Goal: Information Seeking & Learning: Learn about a topic

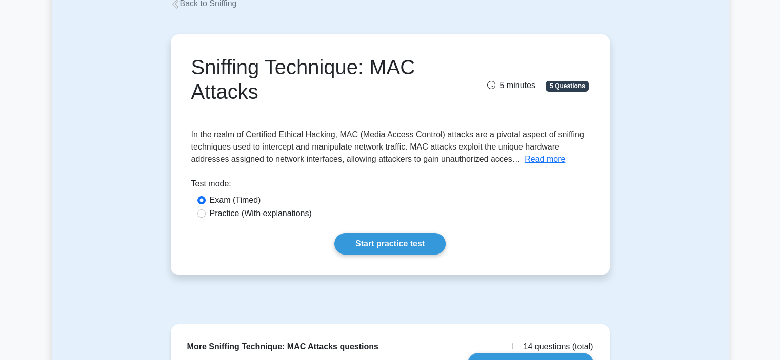
scroll to position [17, 0]
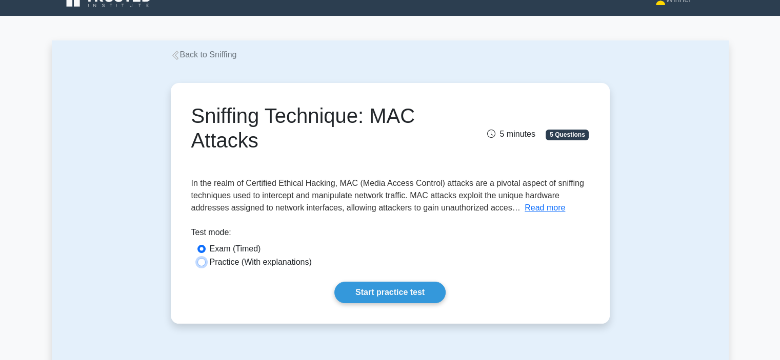
click at [202, 261] on input "Practice (With explanations)" at bounding box center [201, 262] width 8 height 8
radio input "true"
click at [202, 252] on input "Exam (Timed)" at bounding box center [201, 249] width 8 height 8
radio input "true"
click at [546, 209] on button "Read more" at bounding box center [545, 208] width 41 height 12
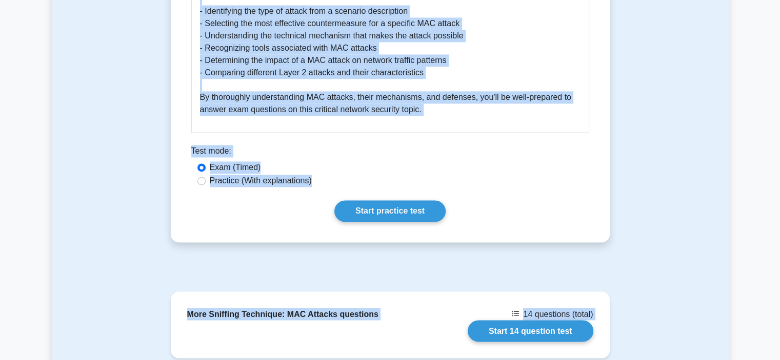
scroll to position [1727, 0]
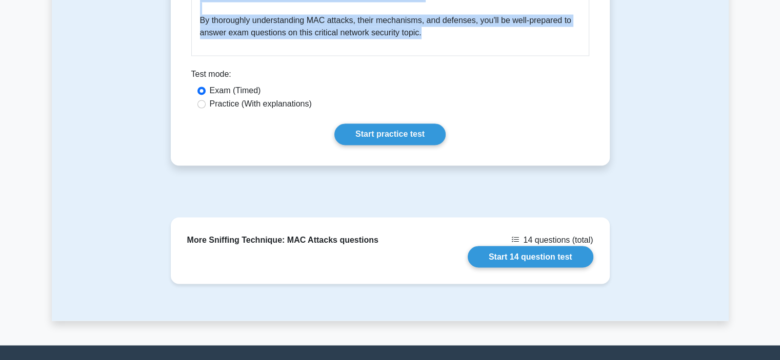
drag, startPoint x: 202, startPoint y: 78, endPoint x: 452, endPoint y: 20, distance: 256.8
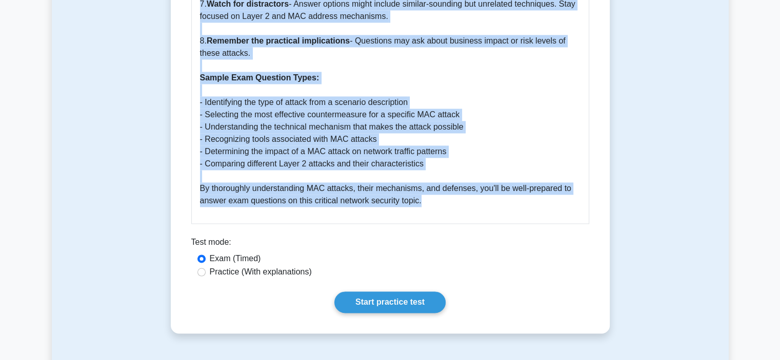
scroll to position [1522, 0]
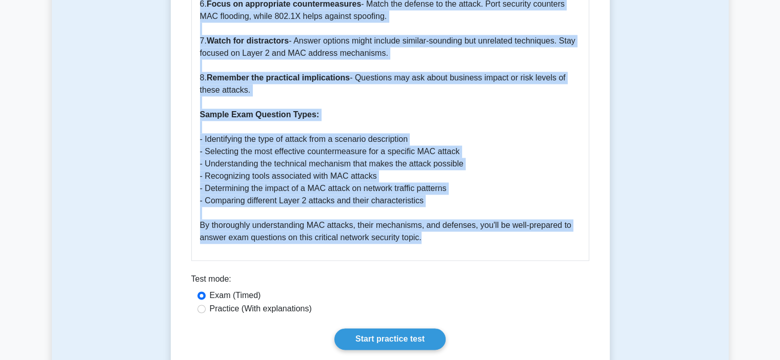
copy div "Sniffing Technique: MAC Attacks - Complete Exam Guide Understanding MAC Attacks…"
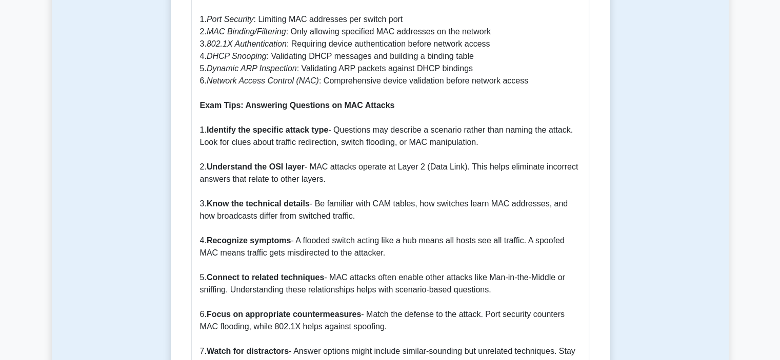
scroll to position [1060, 0]
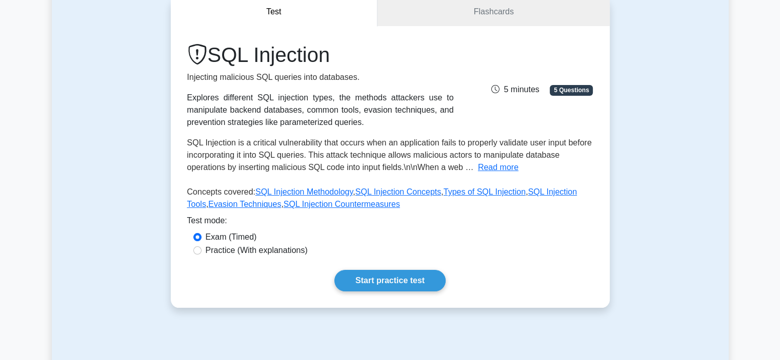
scroll to position [51, 0]
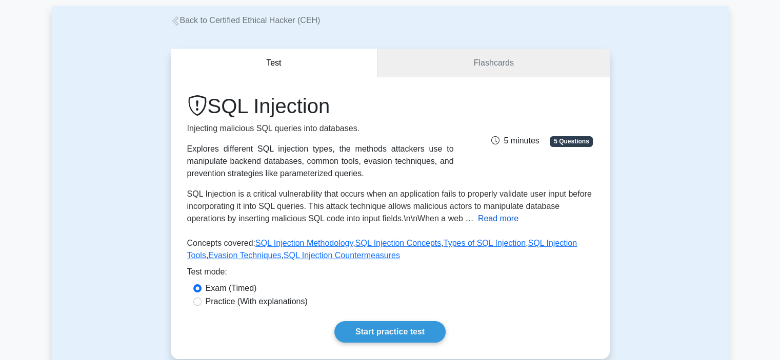
click at [500, 218] on button "Read more" at bounding box center [498, 219] width 41 height 12
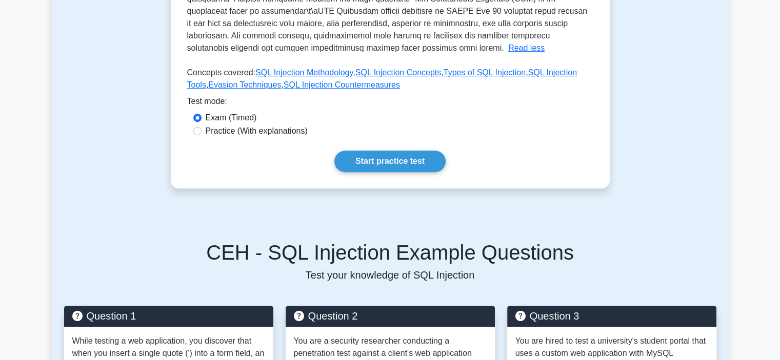
scroll to position [410, 0]
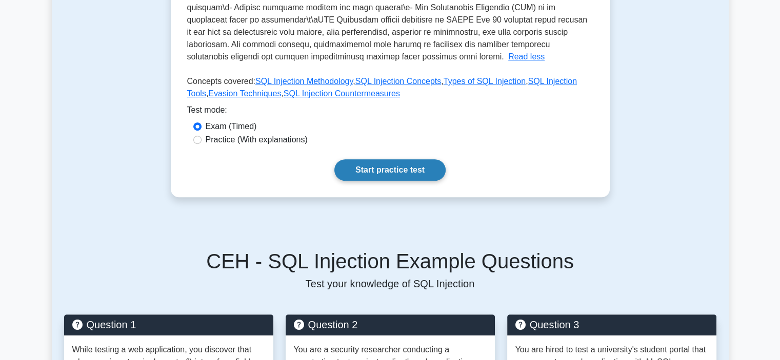
click at [382, 167] on link "Start practice test" at bounding box center [389, 170] width 111 height 22
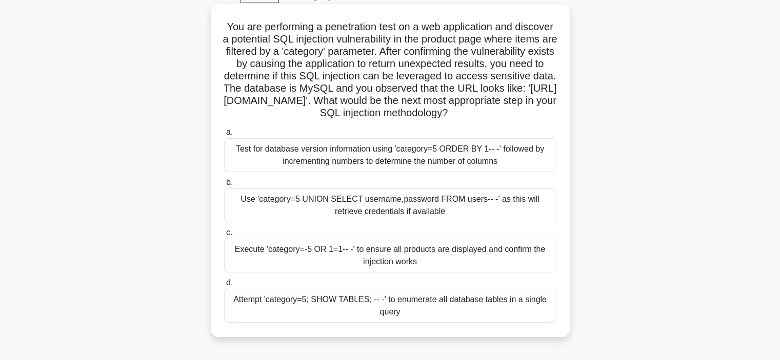
scroll to position [103, 0]
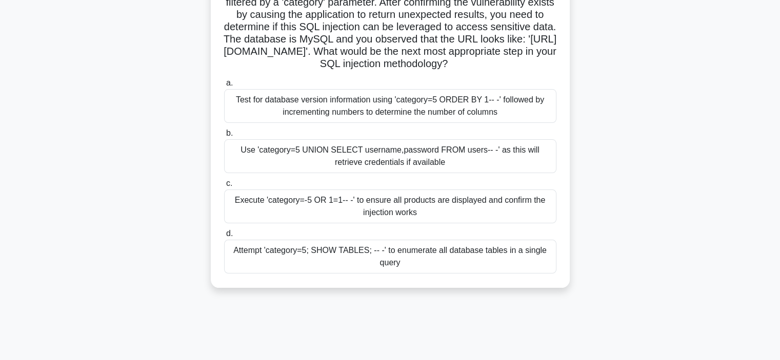
click at [383, 171] on div "Use 'category=5 UNION SELECT username,password FROM users-- -' as this will ret…" at bounding box center [390, 156] width 332 height 34
click at [224, 137] on input "b. Use 'category=5 UNION SELECT username,password FROM users-- -' as this will …" at bounding box center [224, 133] width 0 height 7
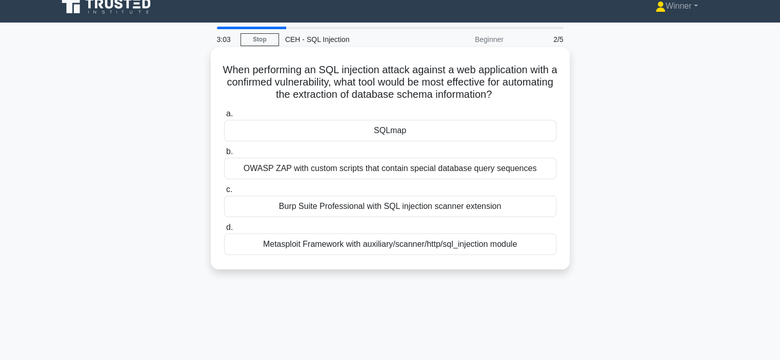
scroll to position [0, 0]
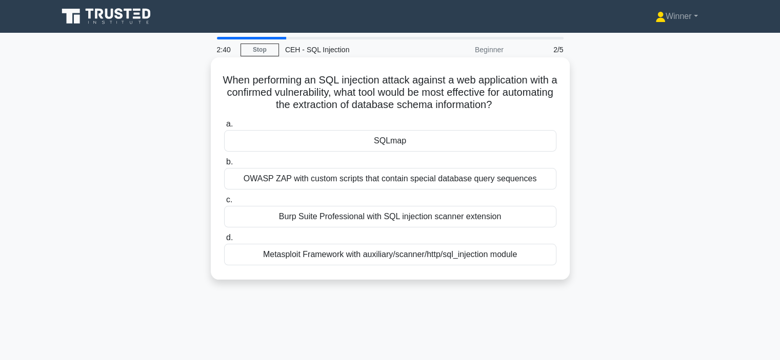
click at [382, 141] on div "SQLmap" at bounding box center [390, 141] width 332 height 22
click at [224, 128] on input "a. SQLmap" at bounding box center [224, 124] width 0 height 7
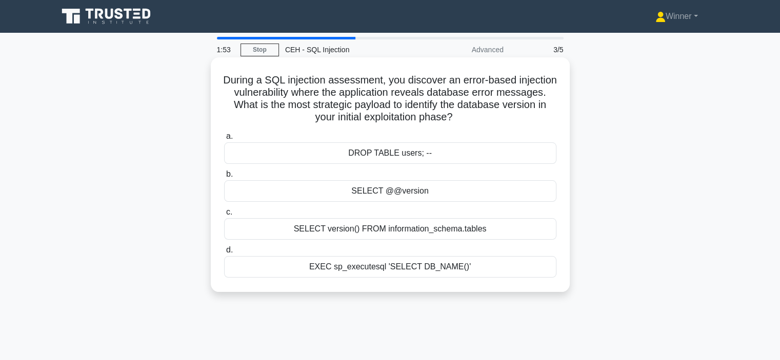
click at [386, 268] on div "EXEC sp_executesql 'SELECT DB_NAME()'" at bounding box center [390, 267] width 332 height 22
click at [224, 254] on input "d. EXEC sp_executesql 'SELECT DB_NAME()'" at bounding box center [224, 250] width 0 height 7
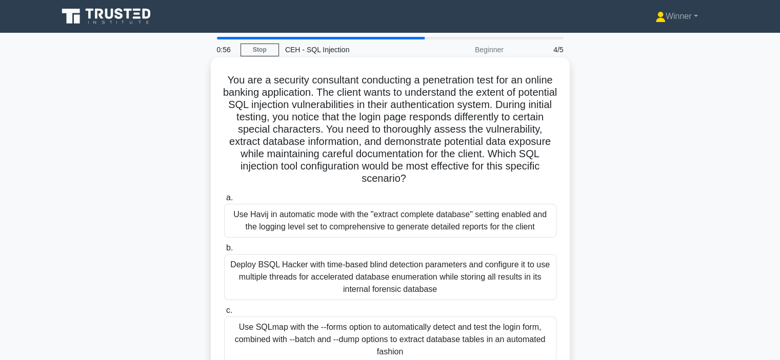
scroll to position [103, 0]
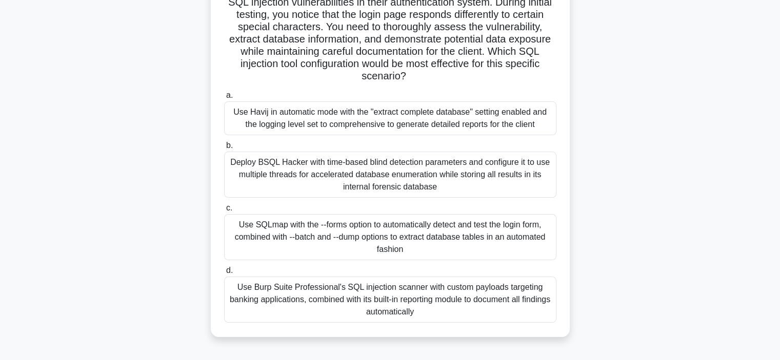
click at [343, 229] on div "Use SQLmap with the --forms option to automatically detect and test the login f…" at bounding box center [390, 237] width 332 height 46
click at [224, 212] on input "c. Use SQLmap with the --forms option to automatically detect and test the logi…" at bounding box center [224, 208] width 0 height 7
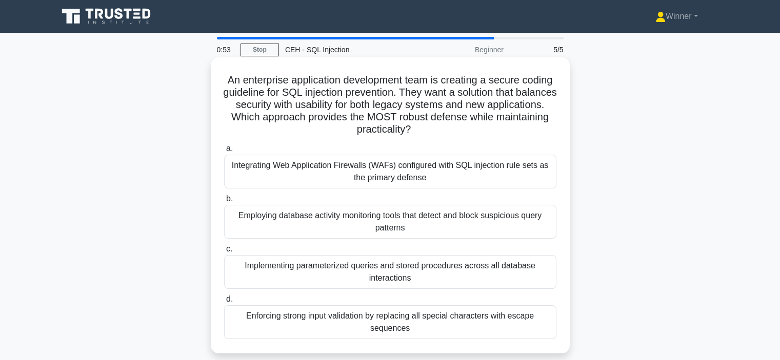
scroll to position [0, 0]
click at [385, 166] on div "Integrating Web Application Firewalls (WAFs) configured with SQL injection rule…" at bounding box center [390, 172] width 332 height 34
click at [224, 152] on input "a. Integrating Web Application Firewalls (WAFs) configured with SQL injection r…" at bounding box center [224, 149] width 0 height 7
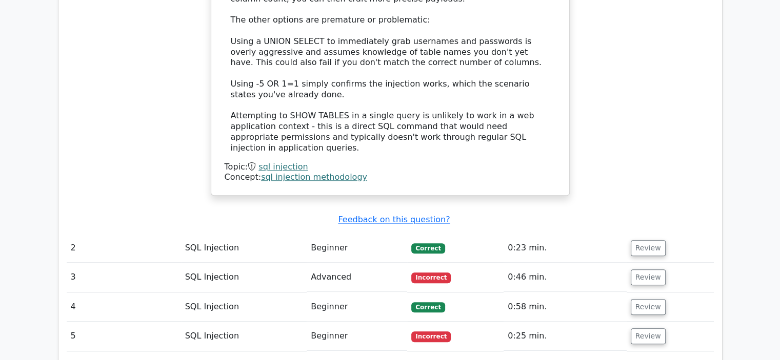
scroll to position [1179, 0]
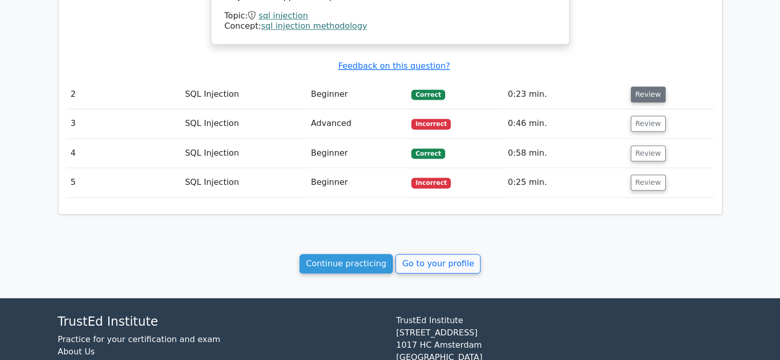
click at [639, 87] on button "Review" at bounding box center [648, 95] width 35 height 16
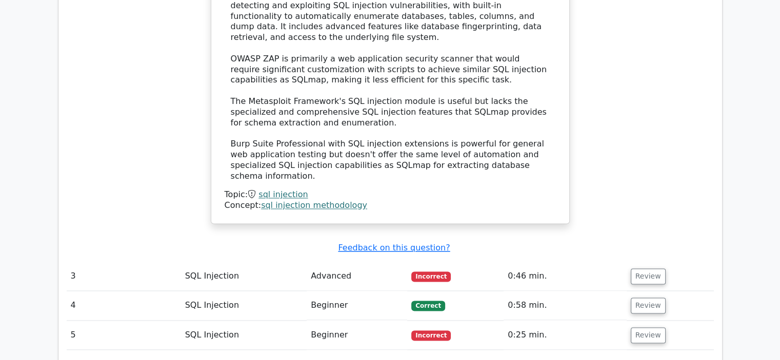
scroll to position [1590, 0]
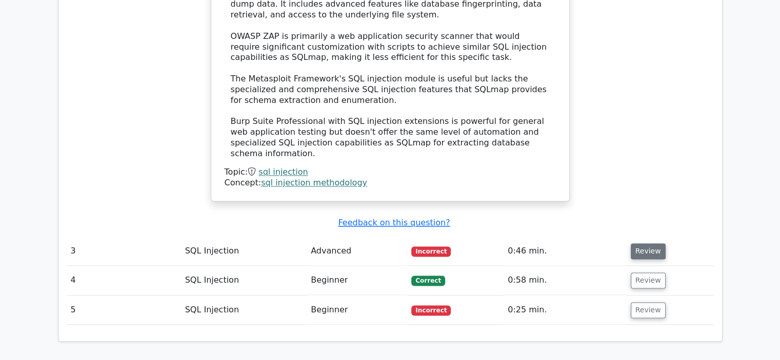
click at [639, 244] on button "Review" at bounding box center [648, 252] width 35 height 16
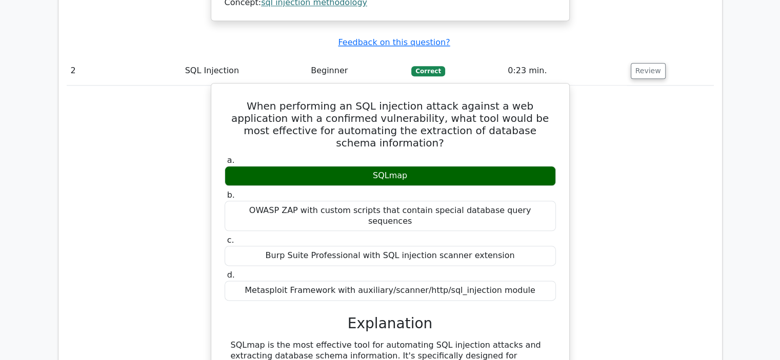
scroll to position [1179, 0]
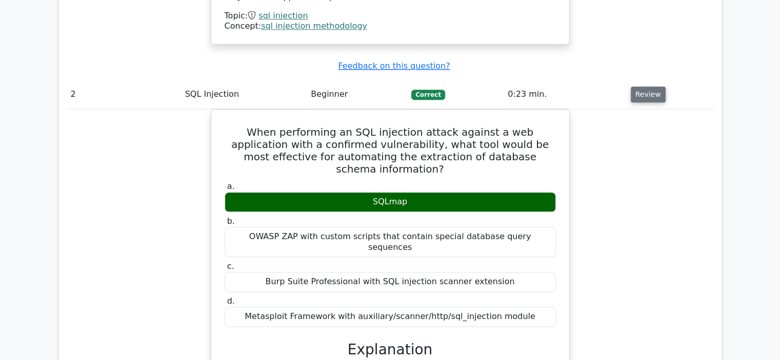
click at [639, 87] on button "Review" at bounding box center [648, 95] width 35 height 16
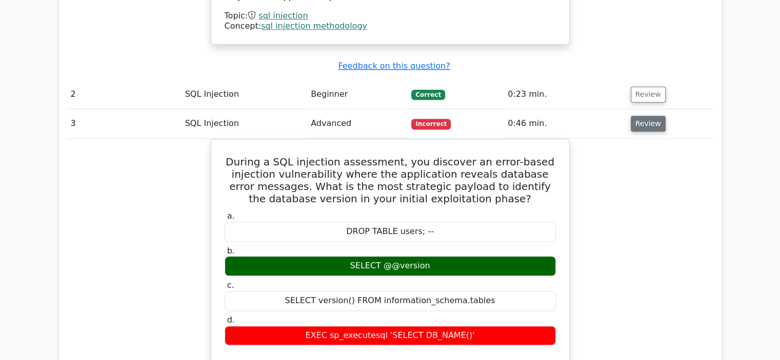
click at [646, 116] on button "Review" at bounding box center [648, 124] width 35 height 16
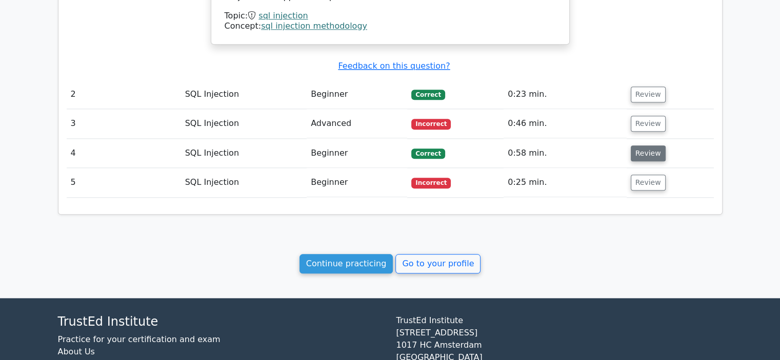
click at [642, 146] on button "Review" at bounding box center [648, 154] width 35 height 16
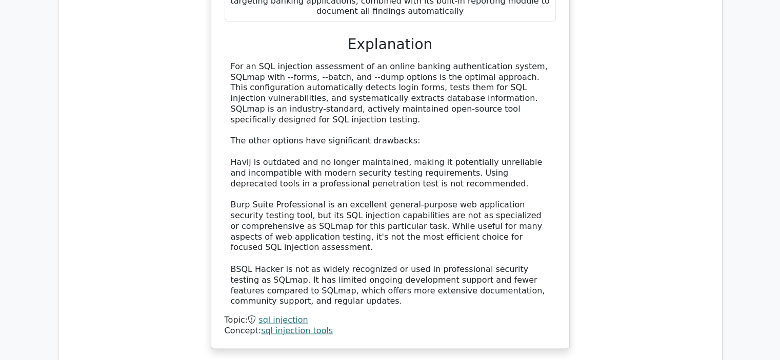
scroll to position [1795, 0]
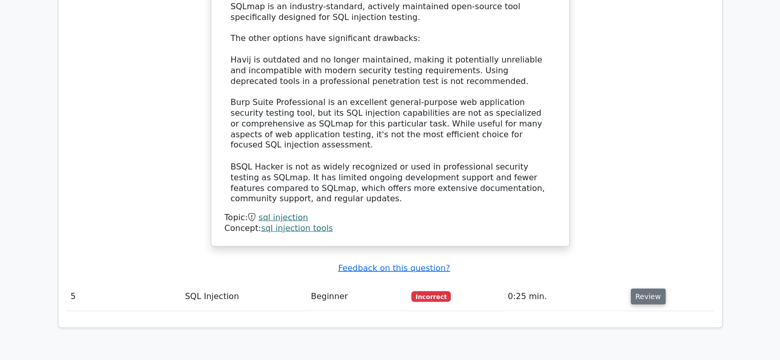
click at [637, 289] on button "Review" at bounding box center [648, 297] width 35 height 16
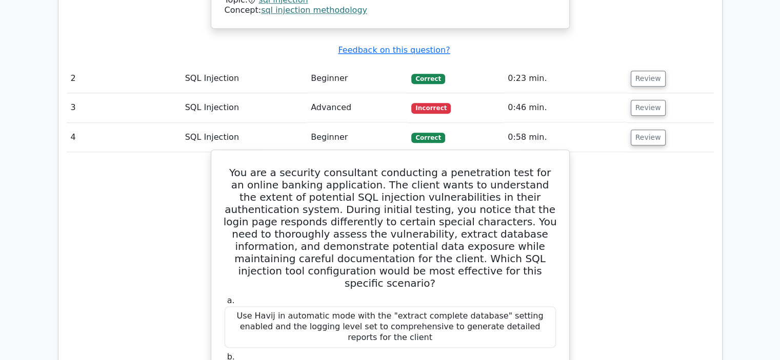
scroll to position [1179, 0]
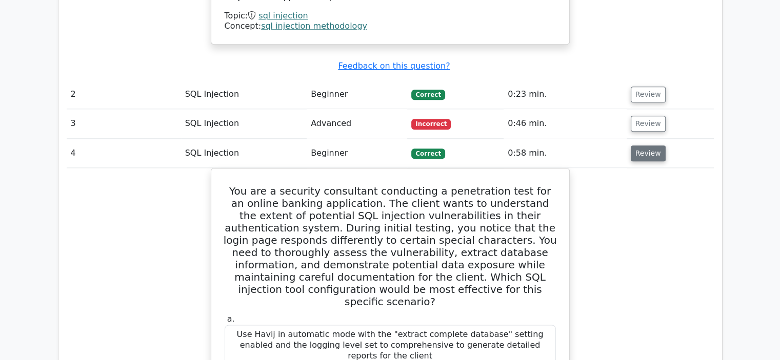
click at [638, 146] on button "Review" at bounding box center [648, 154] width 35 height 16
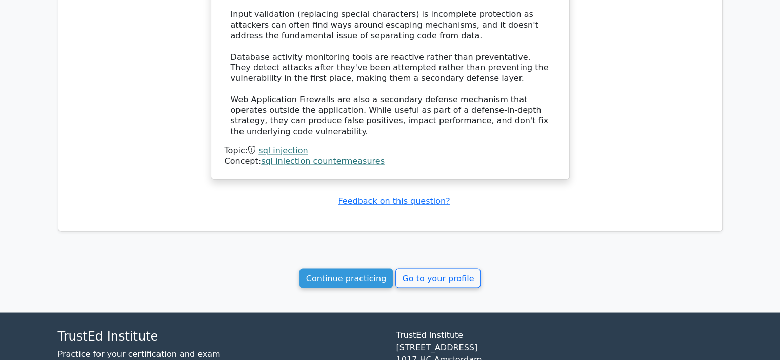
scroll to position [1824, 0]
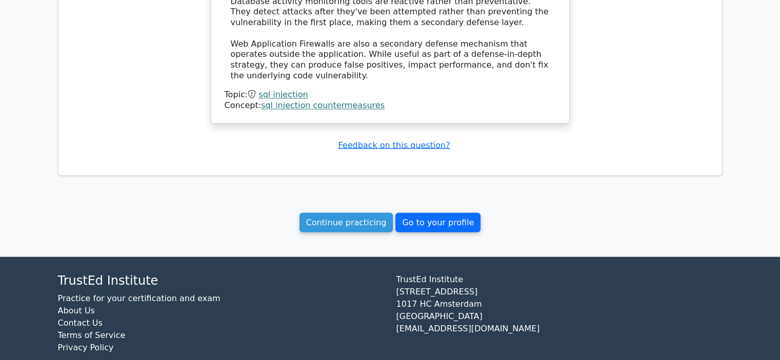
click at [426, 213] on link "Go to your profile" at bounding box center [437, 222] width 85 height 19
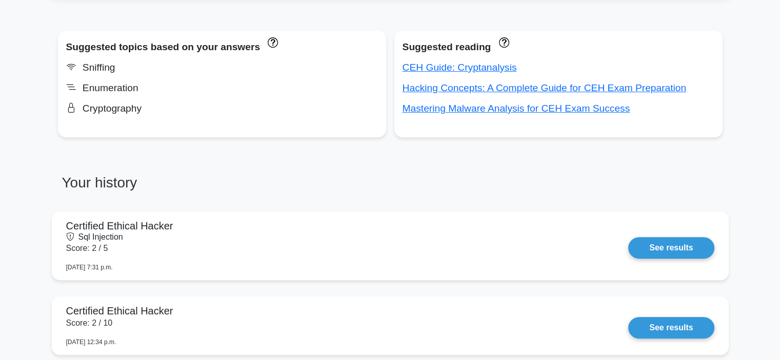
scroll to position [461, 0]
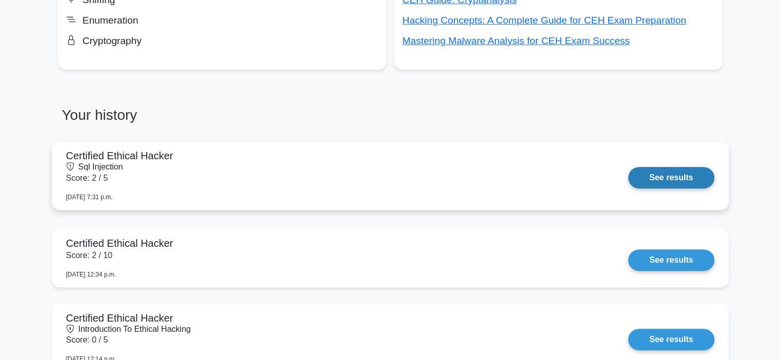
click at [665, 178] on link "See results" at bounding box center [671, 178] width 86 height 22
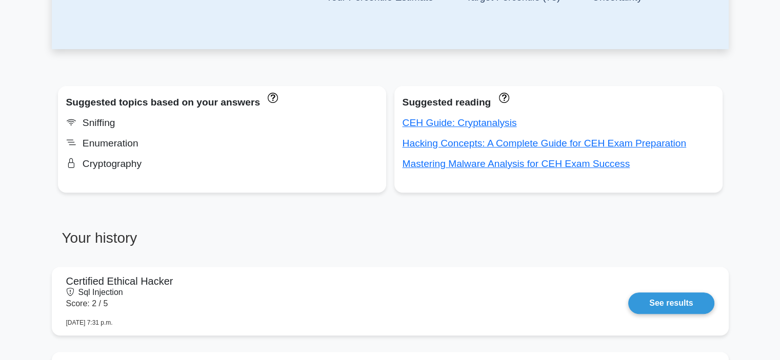
scroll to position [321, 0]
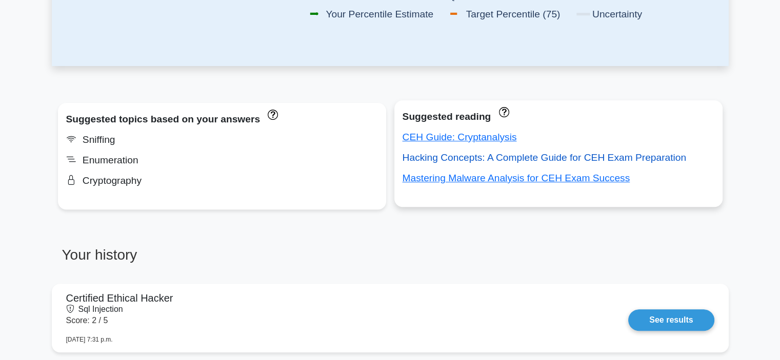
click at [548, 156] on link "Hacking Concepts: A Complete Guide for CEH Exam Preparation" at bounding box center [545, 157] width 284 height 11
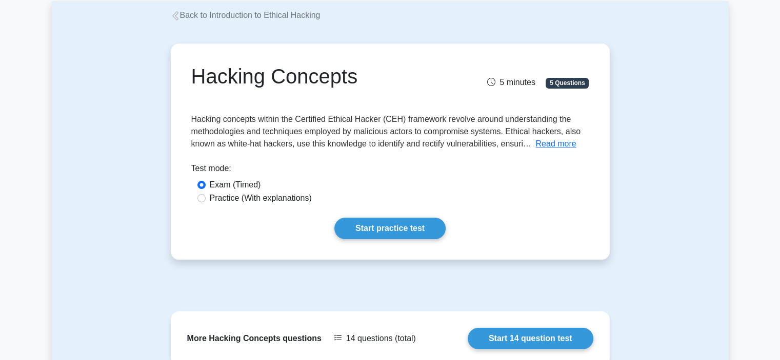
scroll to position [103, 0]
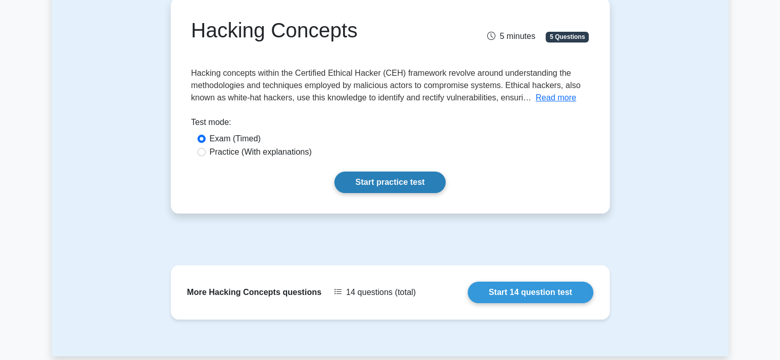
click at [378, 181] on link "Start practice test" at bounding box center [389, 183] width 111 height 22
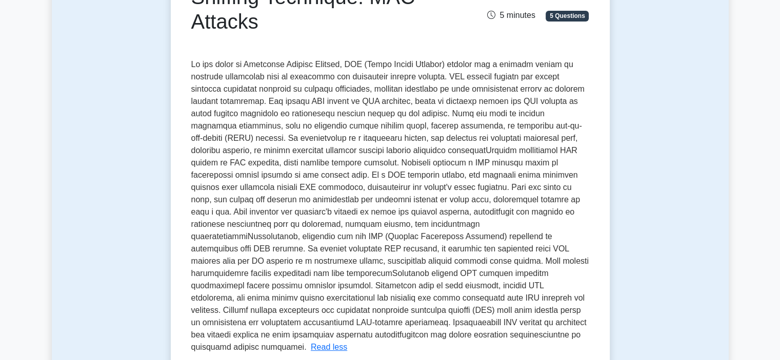
scroll to position [154, 0]
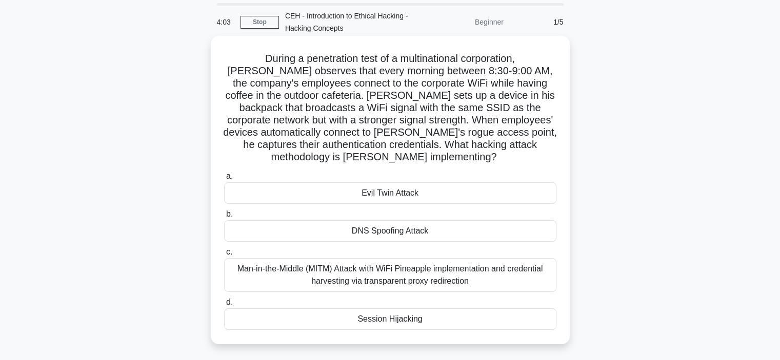
scroll to position [51, 0]
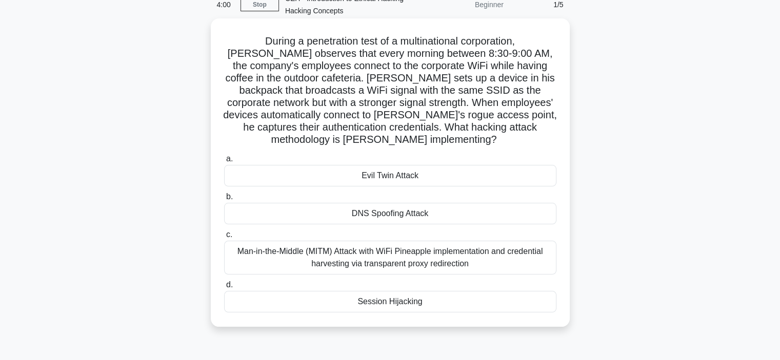
click at [334, 241] on div "Man-in-the-Middle (MITM) Attack with WiFi Pineapple implementation and credenti…" at bounding box center [390, 258] width 332 height 34
click at [224, 238] on input "c. Man-in-the-Middle (MITM) Attack with WiFi Pineapple implementation and crede…" at bounding box center [224, 235] width 0 height 7
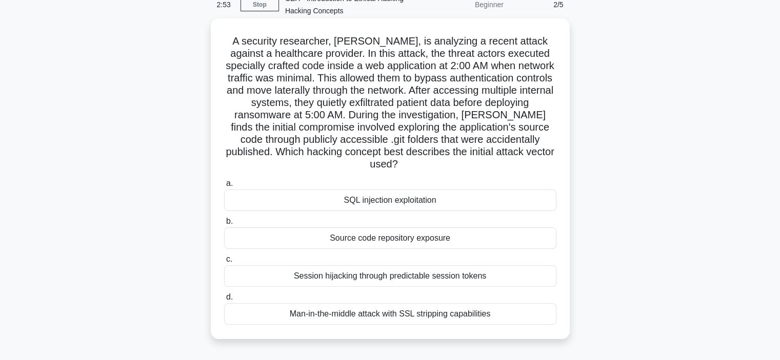
click at [365, 266] on div "Session hijacking through predictable session tokens" at bounding box center [390, 277] width 332 height 22
click at [224, 263] on input "c. Session hijacking through predictable session tokens" at bounding box center [224, 259] width 0 height 7
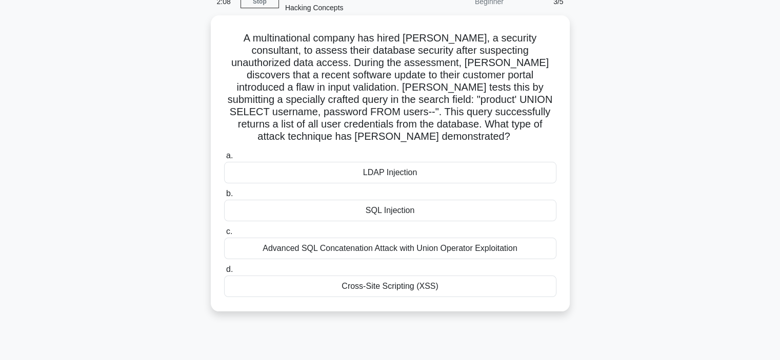
scroll to position [103, 0]
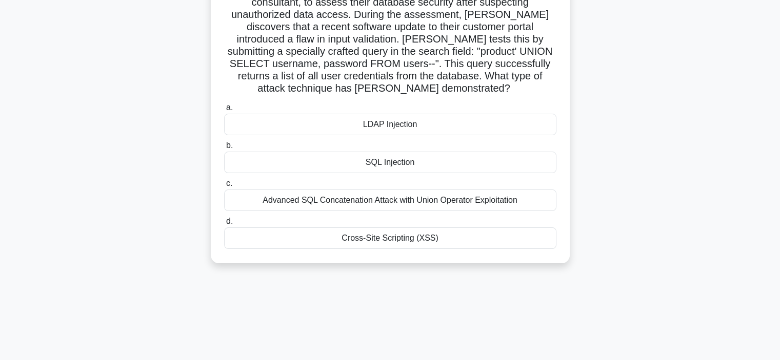
click at [384, 152] on div "SQL Injection" at bounding box center [390, 163] width 332 height 22
click at [224, 143] on input "b. SQL Injection" at bounding box center [224, 146] width 0 height 7
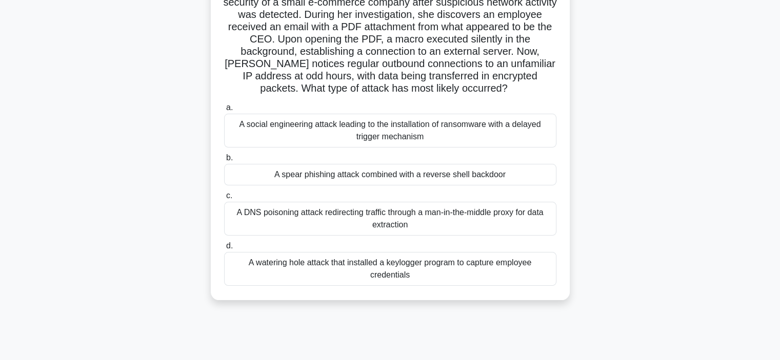
click at [374, 131] on div "A social engineering attack leading to the installation of ransomware with a de…" at bounding box center [390, 131] width 332 height 34
click at [224, 111] on input "a. A social engineering attack leading to the installation of ransomware with a…" at bounding box center [224, 108] width 0 height 7
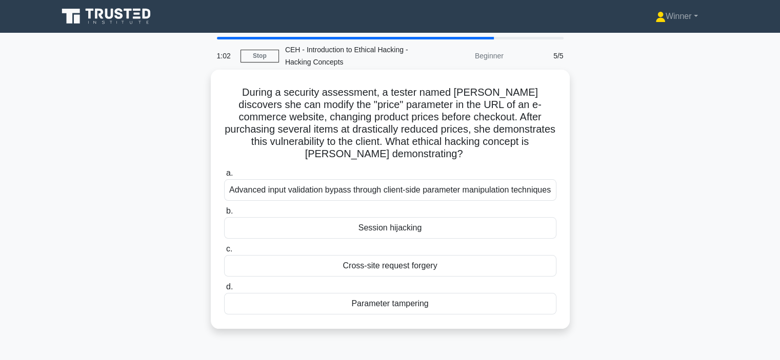
scroll to position [0, 0]
click at [371, 267] on div "Cross-site request forgery" at bounding box center [390, 266] width 332 height 22
click at [224, 253] on input "c. Cross-site request forgery" at bounding box center [224, 249] width 0 height 7
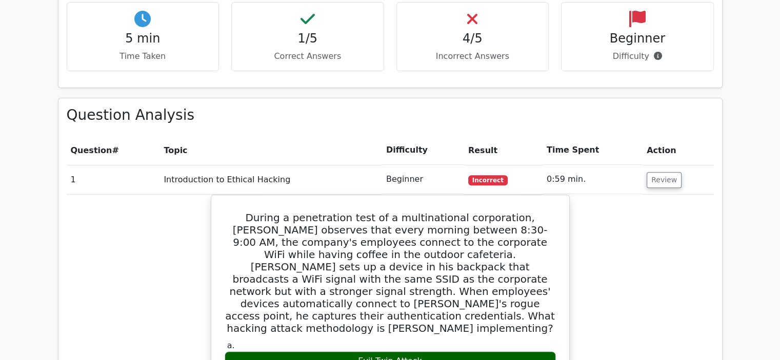
scroll to position [359, 0]
click at [648, 182] on button "Review" at bounding box center [664, 180] width 35 height 16
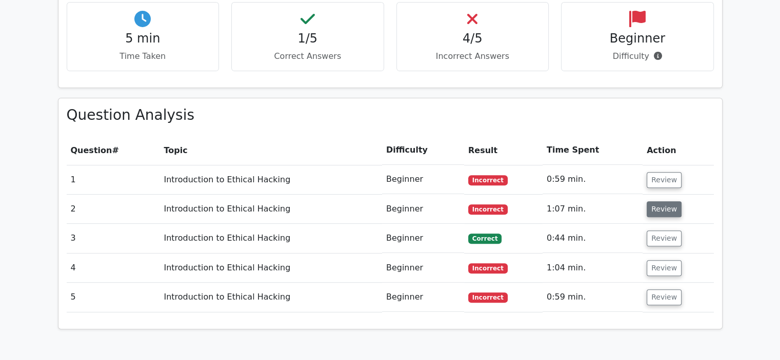
click at [654, 204] on button "Review" at bounding box center [664, 210] width 35 height 16
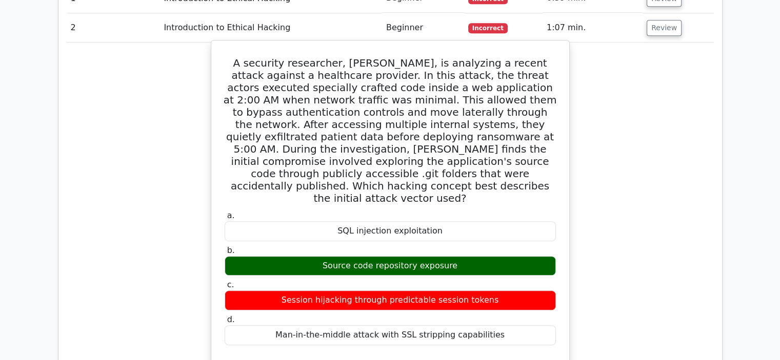
scroll to position [564, 0]
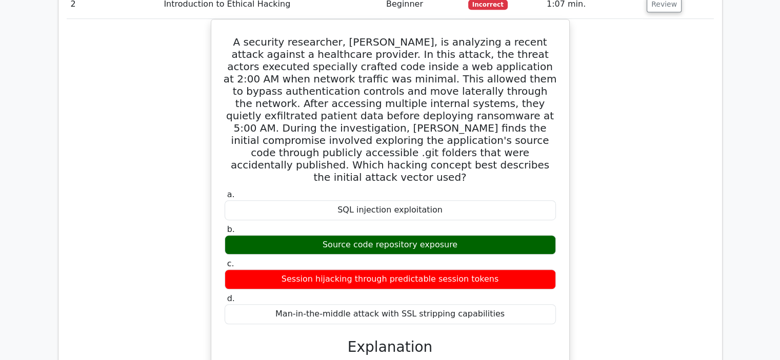
click at [630, 103] on div "A security researcher, Emily, is analyzing a recent attack against a healthcare…" at bounding box center [390, 357] width 647 height 677
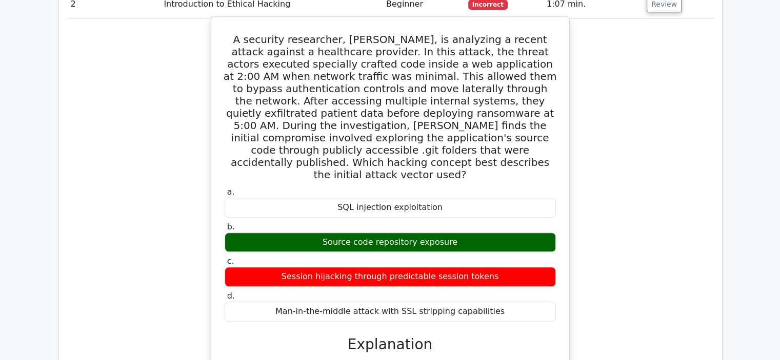
click at [556, 109] on div "A security researcher, Emily, is analyzing a recent attack against a healthcare…" at bounding box center [390, 348] width 350 height 655
click at [541, 110] on h5 "A security researcher, Emily, is analyzing a recent attack against a healthcare…" at bounding box center [390, 107] width 333 height 148
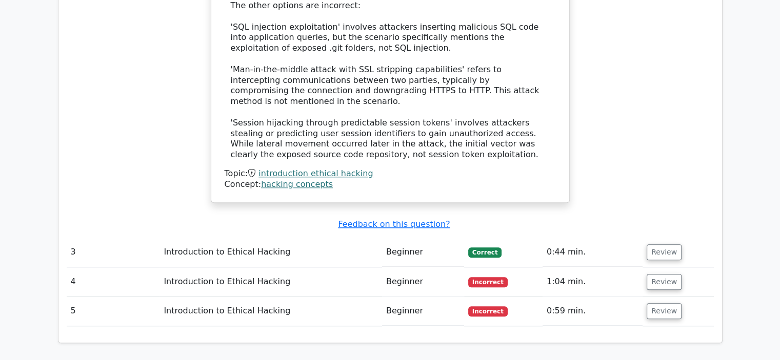
scroll to position [1077, 0]
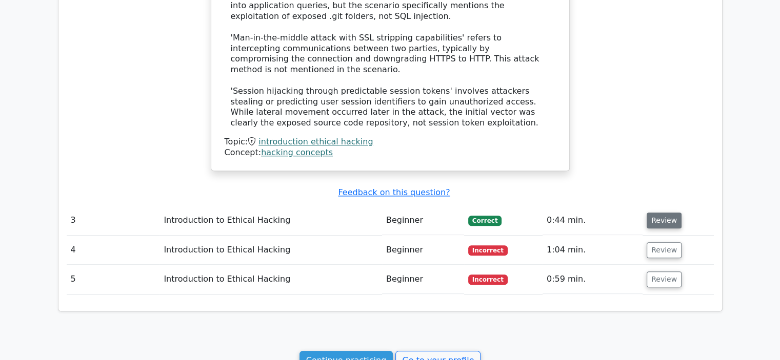
click at [662, 213] on button "Review" at bounding box center [664, 221] width 35 height 16
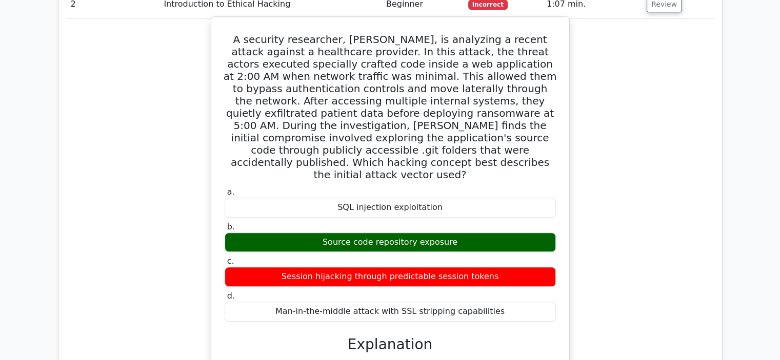
scroll to position [410, 0]
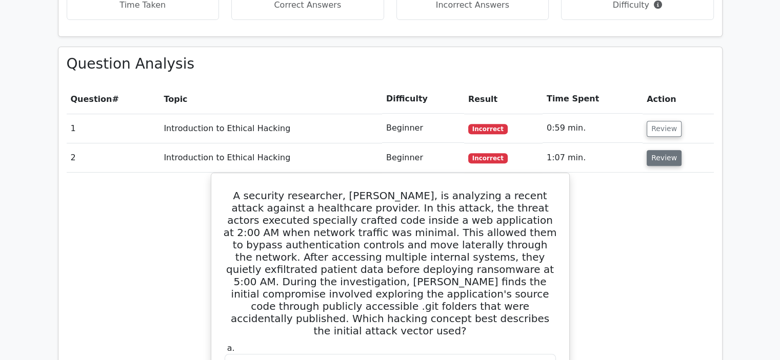
click at [666, 160] on button "Review" at bounding box center [664, 158] width 35 height 16
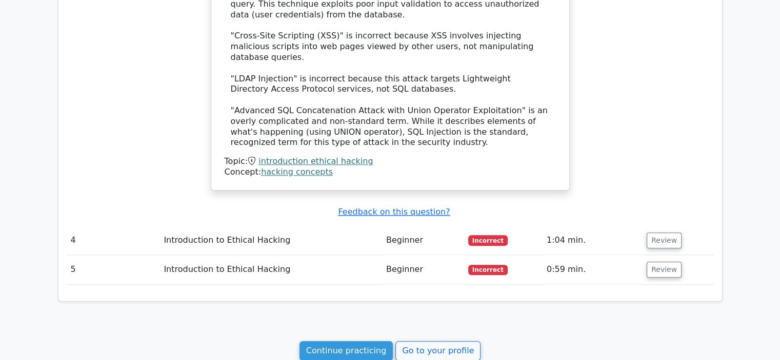
scroll to position [1025, 0]
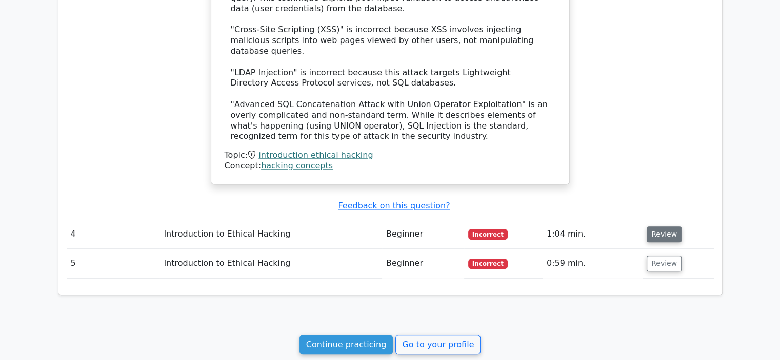
click at [658, 227] on button "Review" at bounding box center [664, 235] width 35 height 16
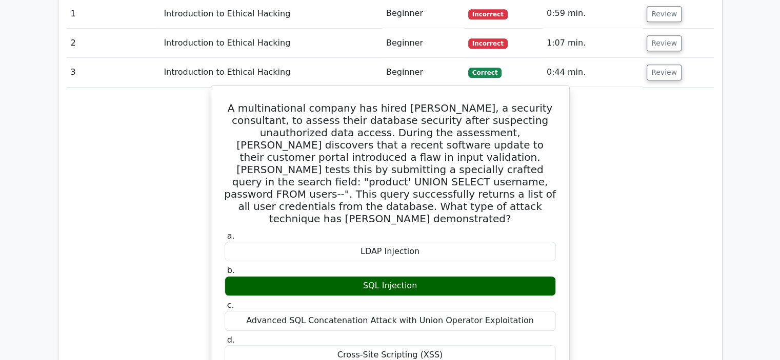
scroll to position [461, 0]
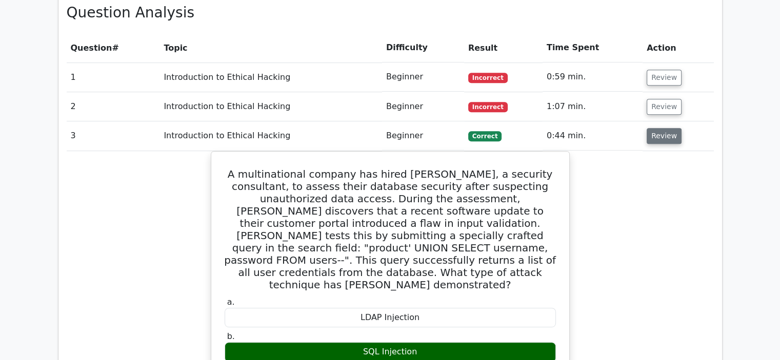
click at [662, 140] on button "Review" at bounding box center [664, 136] width 35 height 16
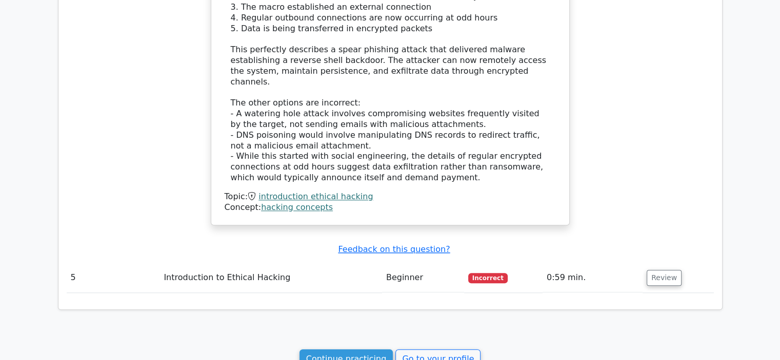
scroll to position [1179, 0]
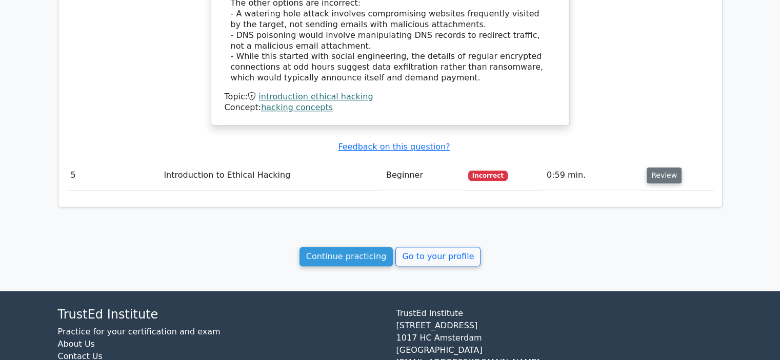
click at [657, 168] on button "Review" at bounding box center [664, 176] width 35 height 16
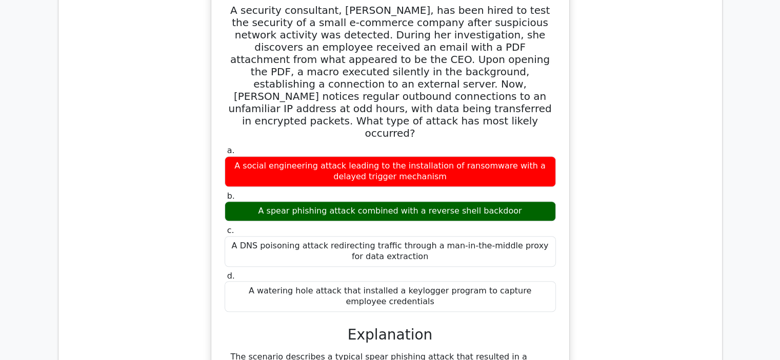
scroll to position [615, 0]
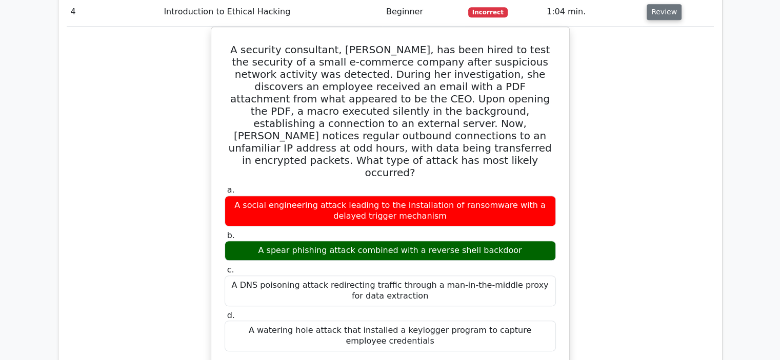
click at [653, 14] on button "Review" at bounding box center [664, 12] width 35 height 16
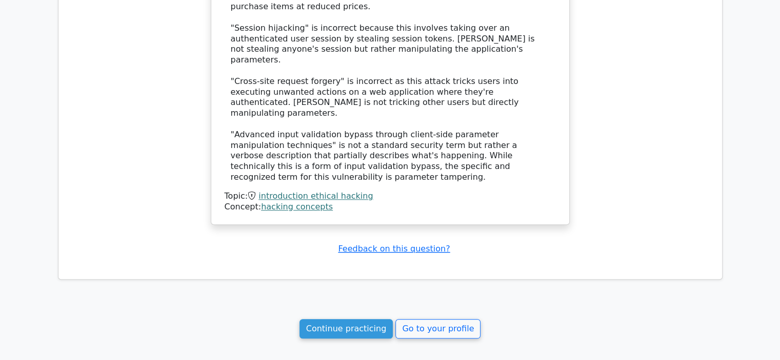
scroll to position [1077, 0]
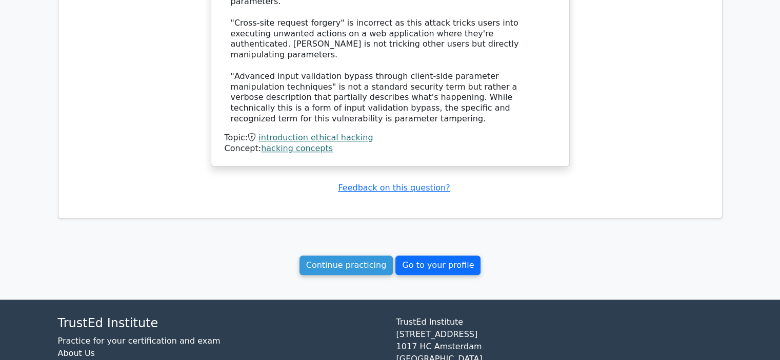
click at [428, 256] on link "Go to your profile" at bounding box center [437, 265] width 85 height 19
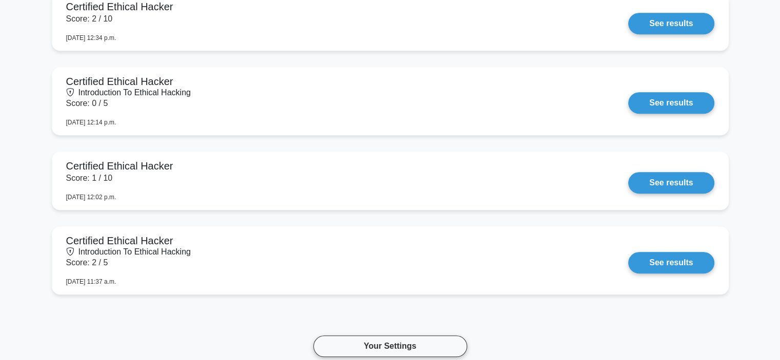
scroll to position [820, 0]
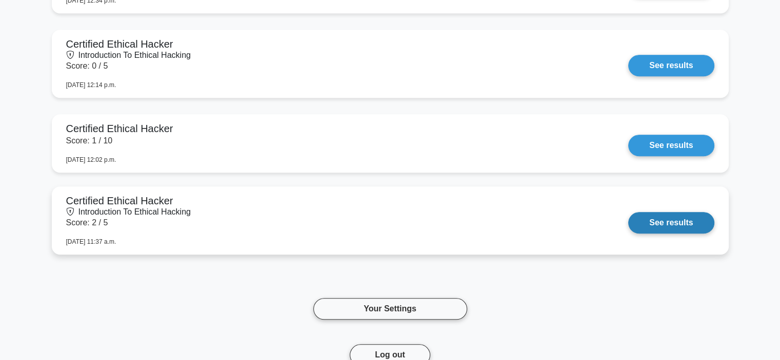
click at [677, 223] on link "See results" at bounding box center [671, 223] width 86 height 22
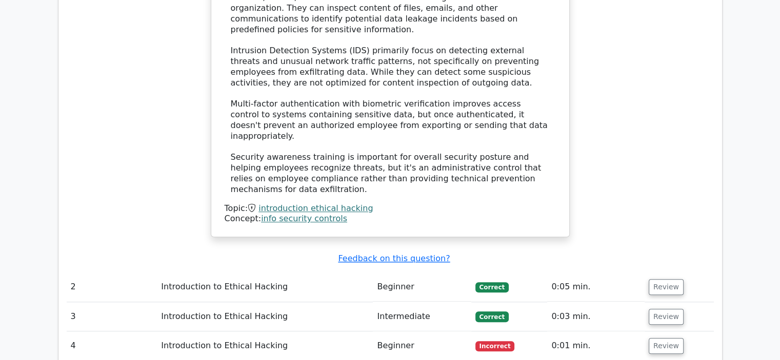
scroll to position [1025, 0]
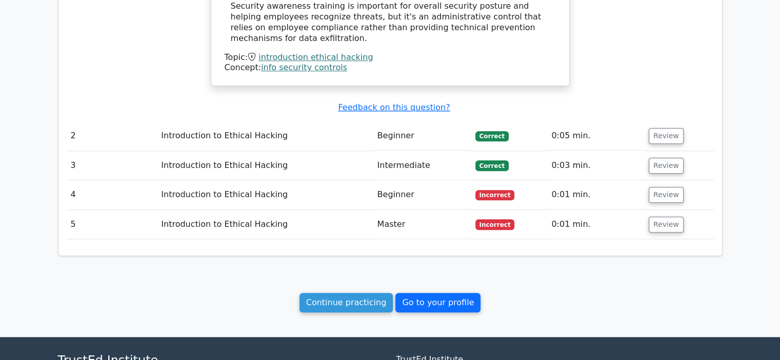
click at [431, 293] on link "Go to your profile" at bounding box center [437, 302] width 85 height 19
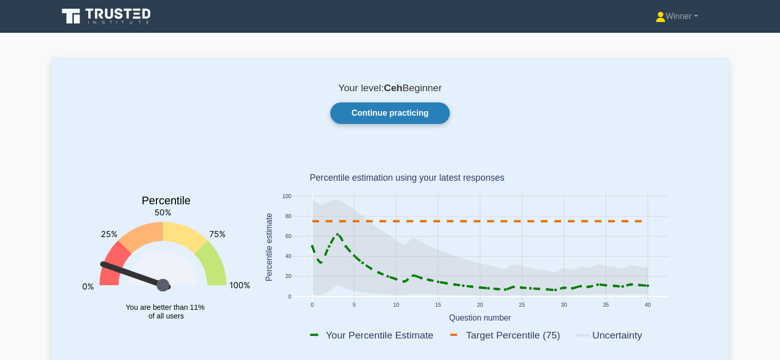
click at [372, 110] on link "Continue practicing" at bounding box center [389, 114] width 119 height 22
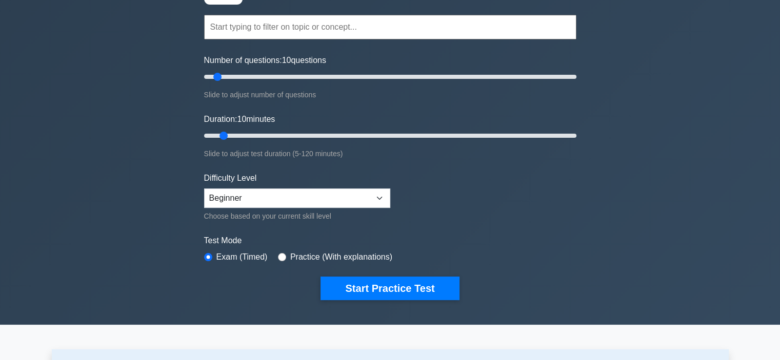
scroll to position [103, 0]
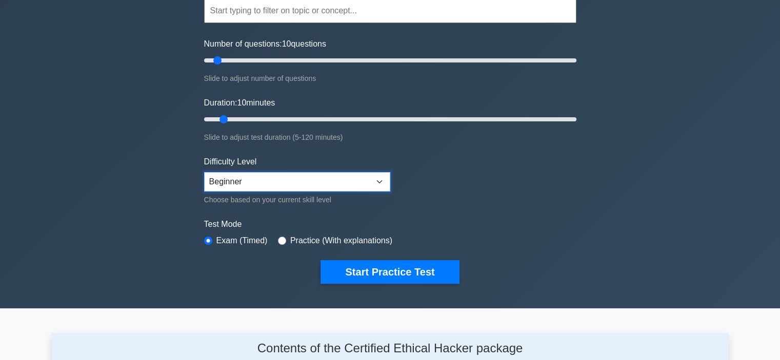
click at [378, 182] on select "Beginner Intermediate Expert" at bounding box center [297, 181] width 186 height 19
click at [377, 182] on select "Beginner Intermediate Expert" at bounding box center [297, 181] width 186 height 19
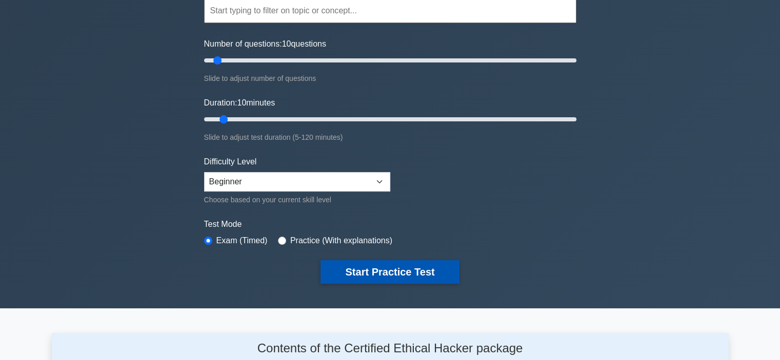
click at [379, 270] on button "Start Practice Test" at bounding box center [389, 272] width 138 height 24
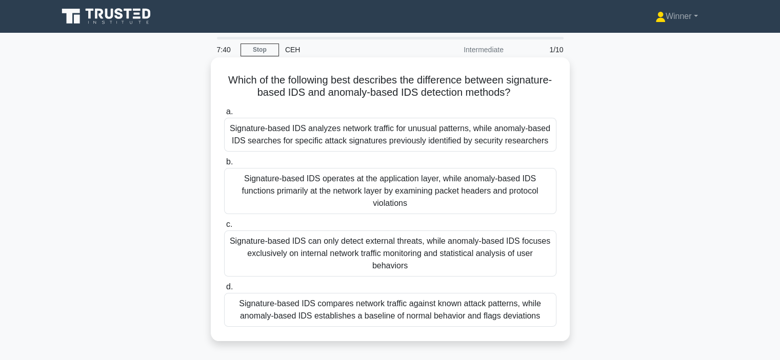
click at [351, 295] on div "Signature-based IDS compares network traffic against known attack patterns, whi…" at bounding box center [390, 310] width 332 height 34
click at [224, 291] on input "d. Signature-based IDS compares network traffic against known attack patterns, …" at bounding box center [224, 287] width 0 height 7
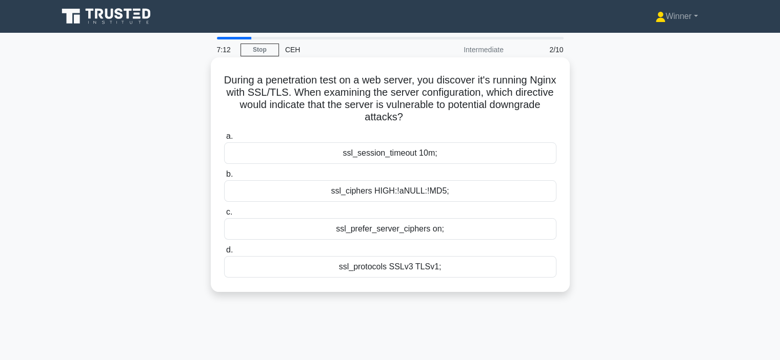
click at [379, 270] on div "ssl_protocols SSLv3 TLSv1;" at bounding box center [390, 267] width 332 height 22
click at [224, 254] on input "d. ssl_protocols SSLv3 TLSv1;" at bounding box center [224, 250] width 0 height 7
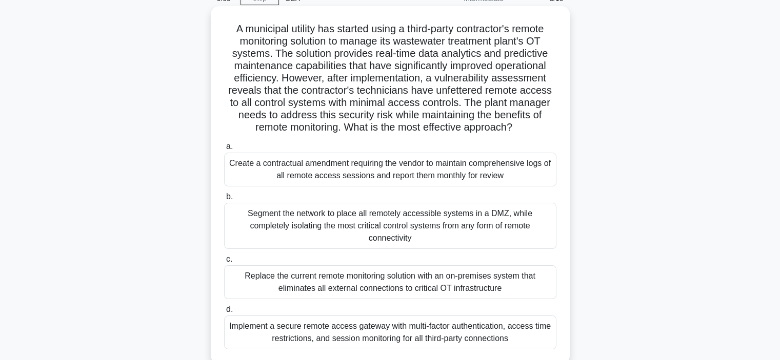
scroll to position [103, 0]
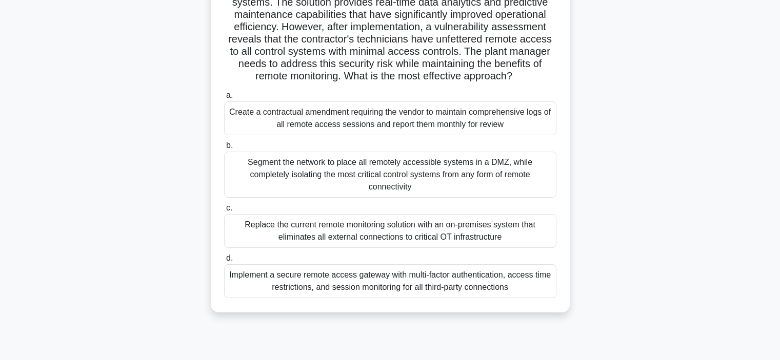
click at [373, 265] on div "Implement a secure remote access gateway with multi-factor authentication, acce…" at bounding box center [390, 282] width 332 height 34
click at [224, 262] on input "d. Implement a secure remote access gateway with multi-factor authentication, a…" at bounding box center [224, 258] width 0 height 7
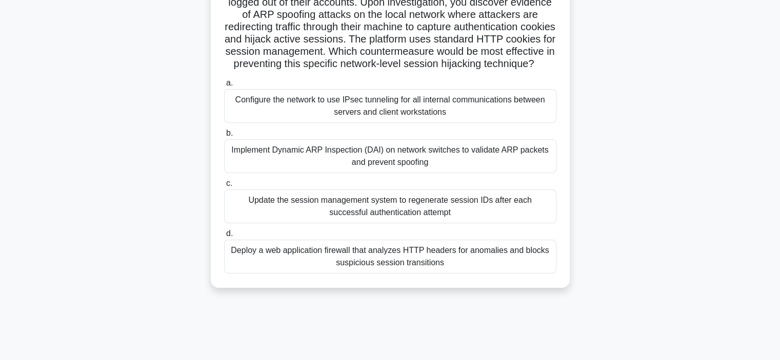
click at [397, 214] on div "Update the session management system to regenerate session IDs after each succe…" at bounding box center [390, 207] width 332 height 34
click at [224, 187] on input "c. Update the session management system to regenerate session IDs after each su…" at bounding box center [224, 183] width 0 height 7
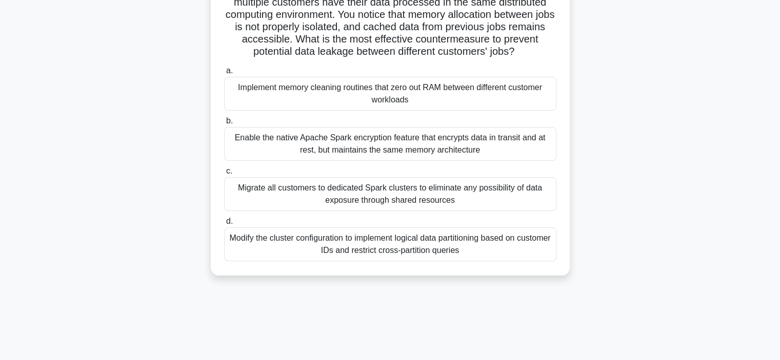
click at [391, 147] on div "Enable the native Apache Spark encryption feature that encrypts data in transit…" at bounding box center [390, 144] width 332 height 34
click at [224, 125] on input "b. Enable the native Apache Spark encryption feature that encrypts data in tran…" at bounding box center [224, 121] width 0 height 7
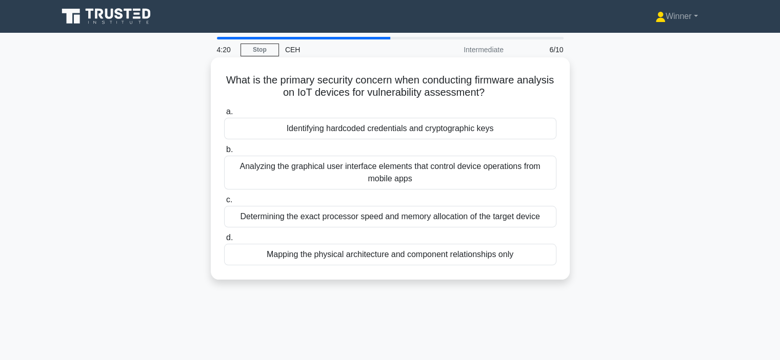
scroll to position [0, 0]
click at [377, 170] on div "Analyzing the graphical user interface elements that control device operations …" at bounding box center [390, 173] width 332 height 34
click at [224, 153] on input "b. Analyzing the graphical user interface elements that control device operatio…" at bounding box center [224, 150] width 0 height 7
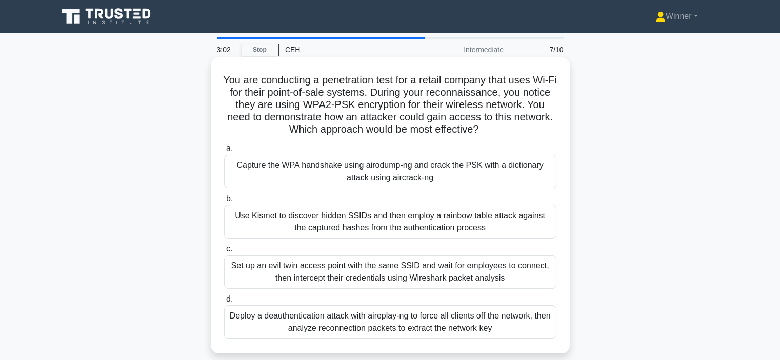
click at [398, 277] on div "Set up an evil twin access point with the same SSID and wait for employees to c…" at bounding box center [390, 272] width 332 height 34
click at [224, 253] on input "c. Set up an evil twin access point with the same SSID and wait for employees t…" at bounding box center [224, 249] width 0 height 7
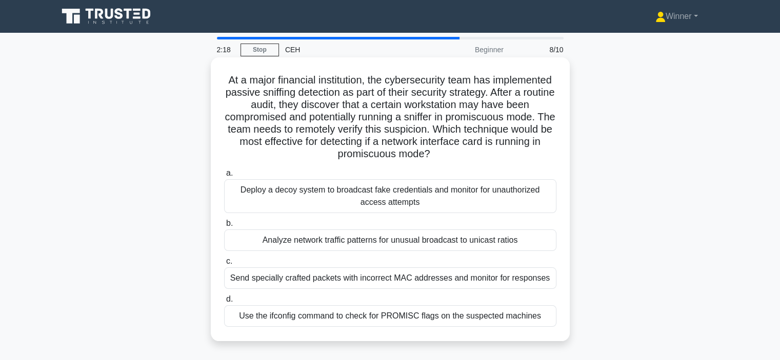
click at [364, 193] on div "Deploy a decoy system to broadcast fake credentials and monitor for unauthorize…" at bounding box center [390, 196] width 332 height 34
click at [224, 177] on input "a. Deploy a decoy system to broadcast fake credentials and monitor for unauthor…" at bounding box center [224, 173] width 0 height 7
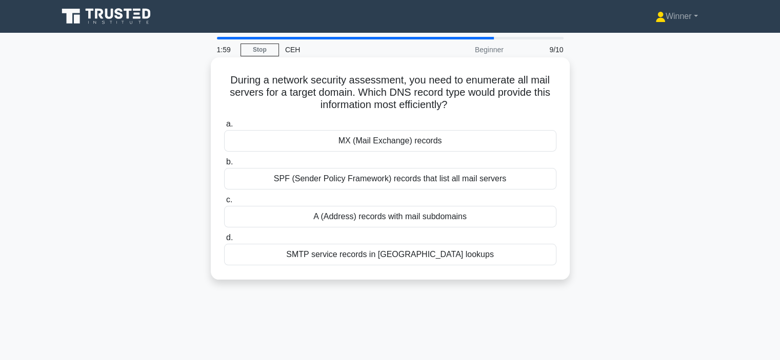
click at [368, 259] on div "SMTP service records in [GEOGRAPHIC_DATA] lookups" at bounding box center [390, 255] width 332 height 22
click at [224, 242] on input "d. SMTP service records in SRV lookups" at bounding box center [224, 238] width 0 height 7
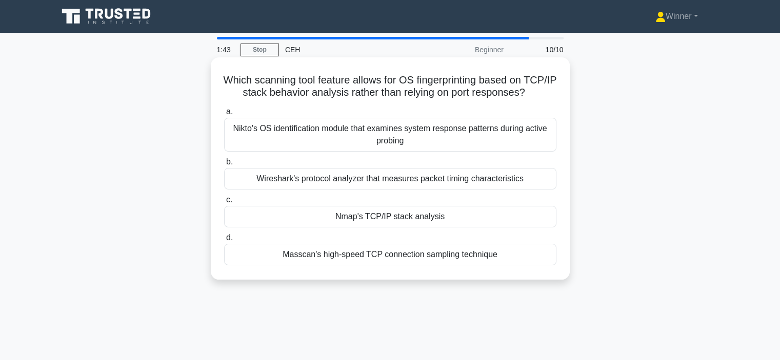
click at [370, 190] on div "Wireshark's protocol analyzer that measures packet timing characteristics" at bounding box center [390, 179] width 332 height 22
click at [224, 166] on input "b. Wireshark's protocol analyzer that measures packet timing characteristics" at bounding box center [224, 162] width 0 height 7
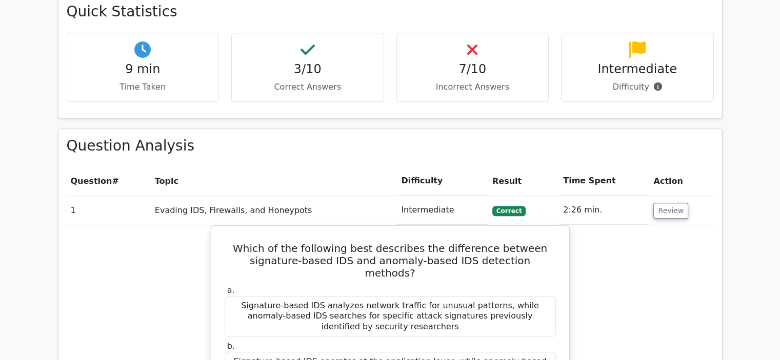
scroll to position [461, 0]
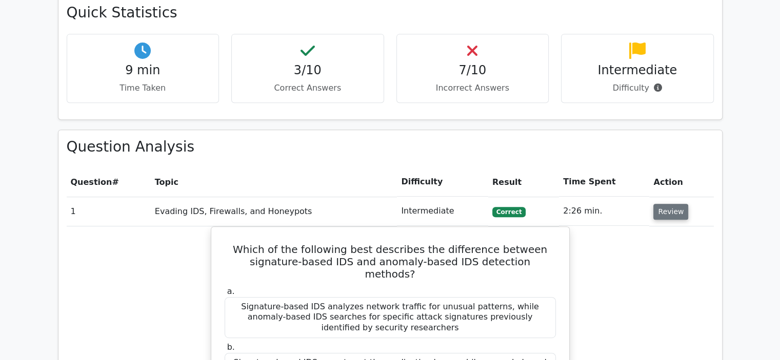
click at [662, 207] on button "Review" at bounding box center [670, 212] width 35 height 16
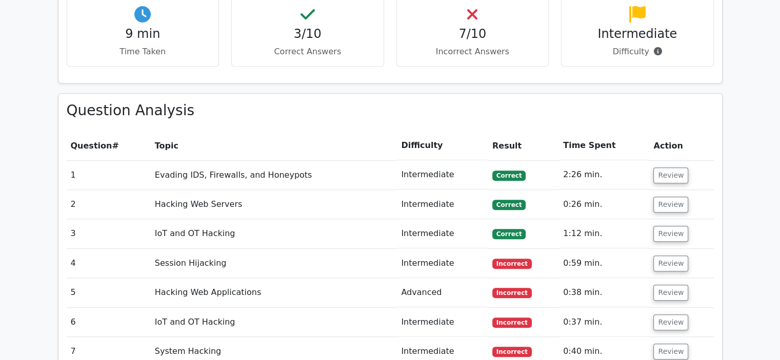
scroll to position [564, 0]
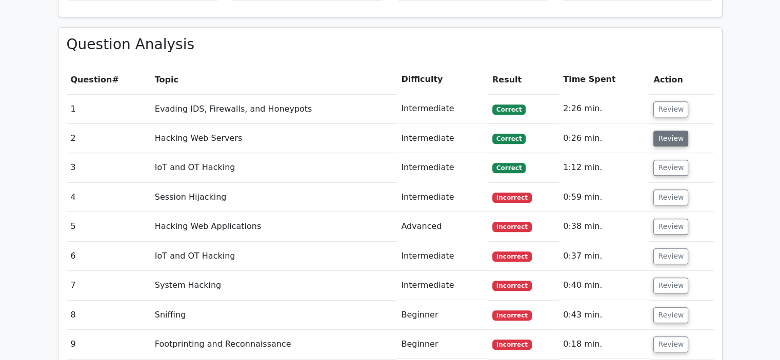
click at [667, 136] on button "Review" at bounding box center [670, 139] width 35 height 16
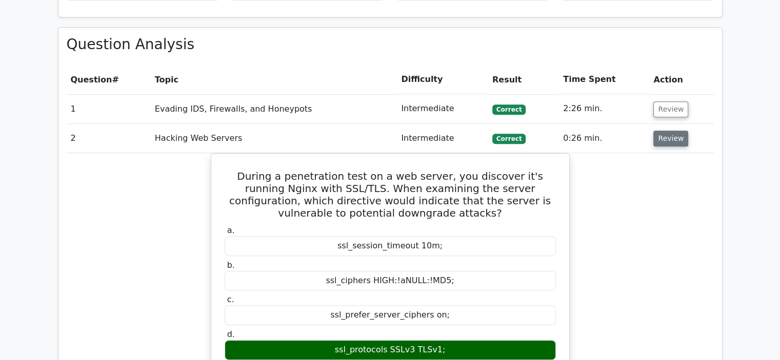
click at [661, 137] on button "Review" at bounding box center [670, 139] width 35 height 16
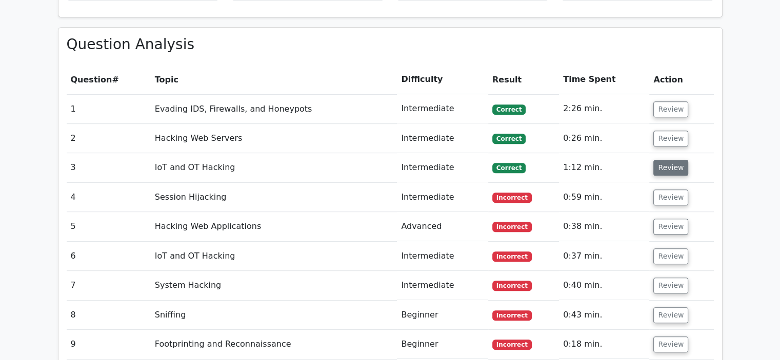
click at [677, 169] on button "Review" at bounding box center [670, 168] width 35 height 16
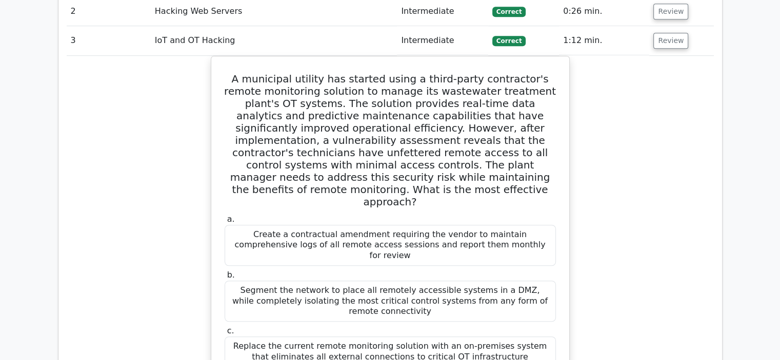
scroll to position [667, 0]
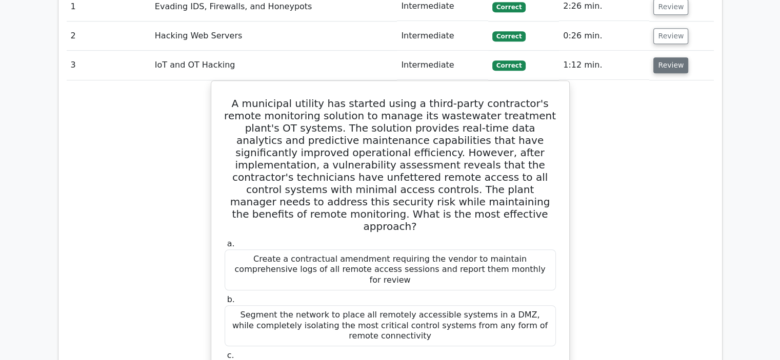
click at [661, 65] on button "Review" at bounding box center [670, 65] width 35 height 16
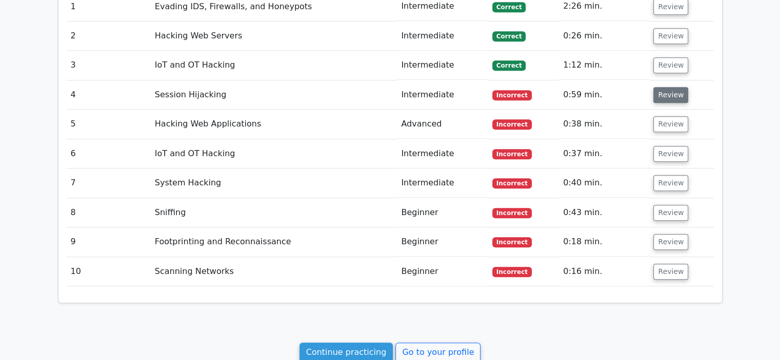
click at [660, 93] on button "Review" at bounding box center [670, 95] width 35 height 16
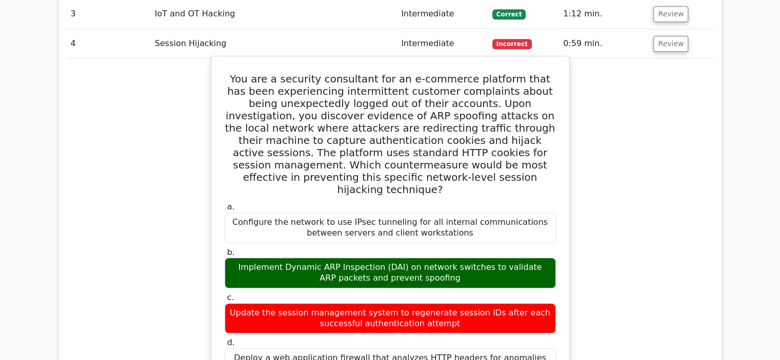
scroll to position [718, 0]
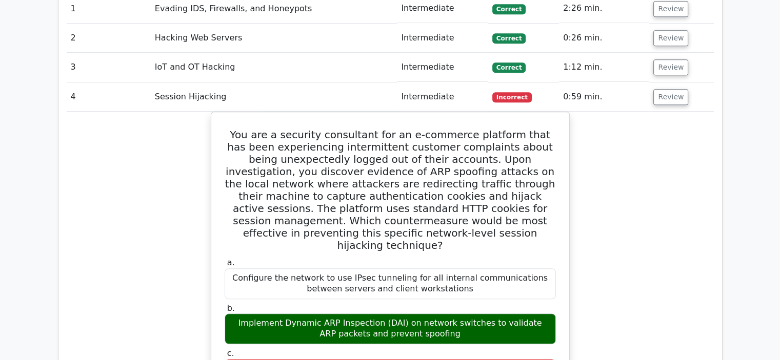
scroll to position [592, 0]
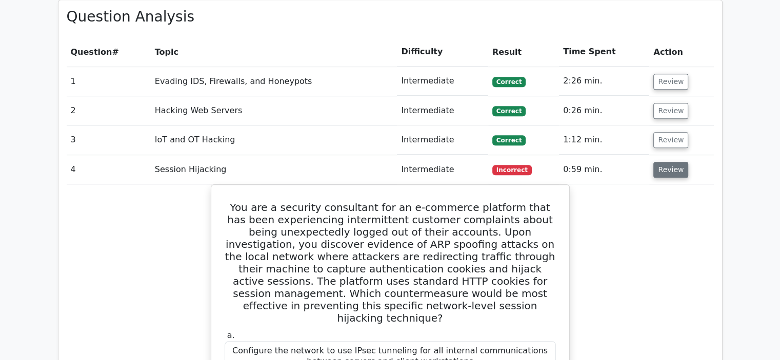
click at [662, 168] on button "Review" at bounding box center [670, 170] width 35 height 16
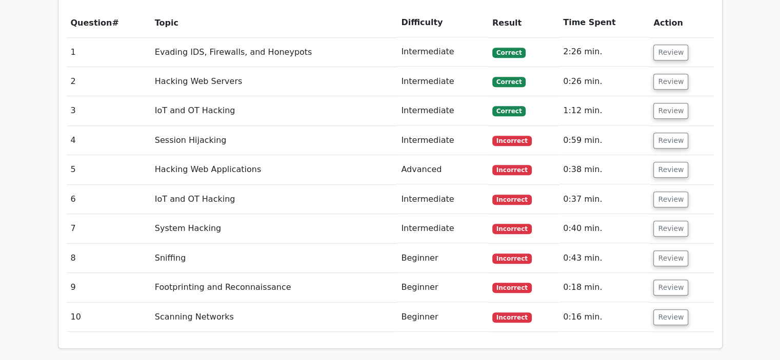
scroll to position [643, 0]
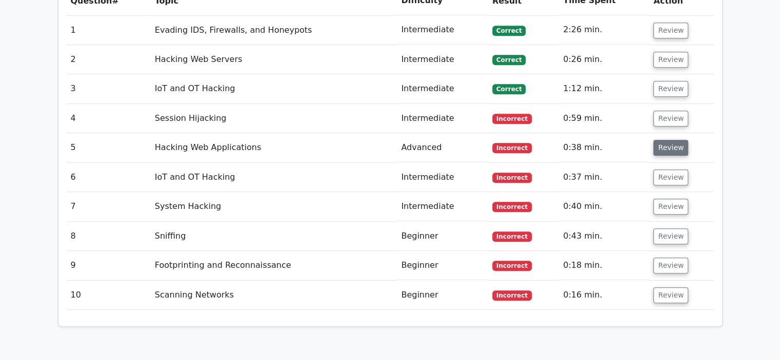
click at [671, 147] on button "Review" at bounding box center [670, 148] width 35 height 16
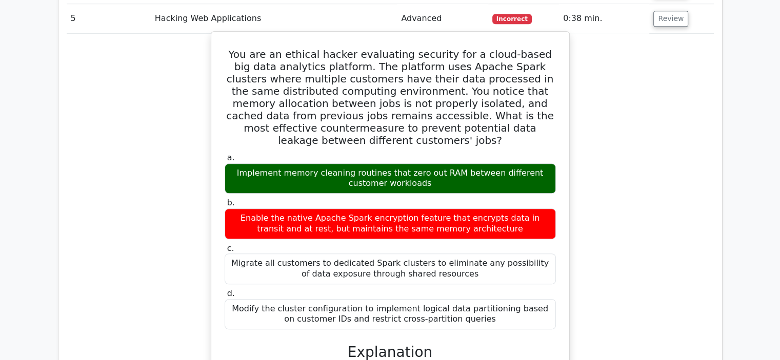
scroll to position [694, 0]
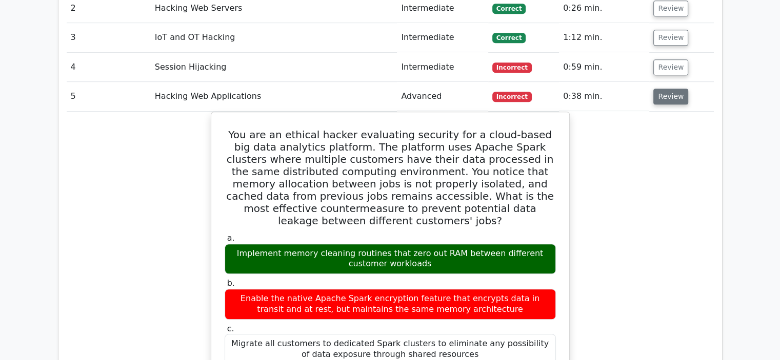
click at [658, 100] on button "Review" at bounding box center [670, 97] width 35 height 16
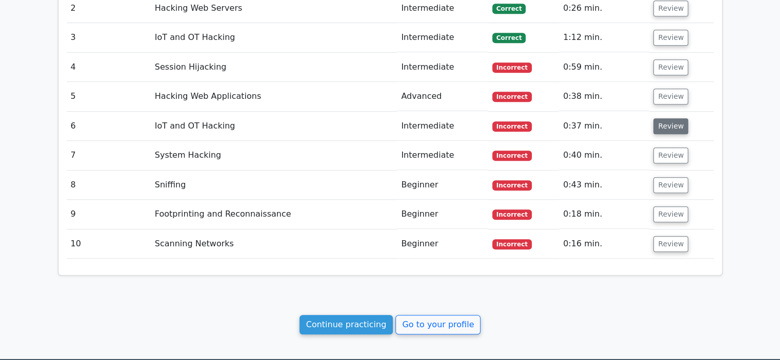
click at [667, 127] on button "Review" at bounding box center [670, 126] width 35 height 16
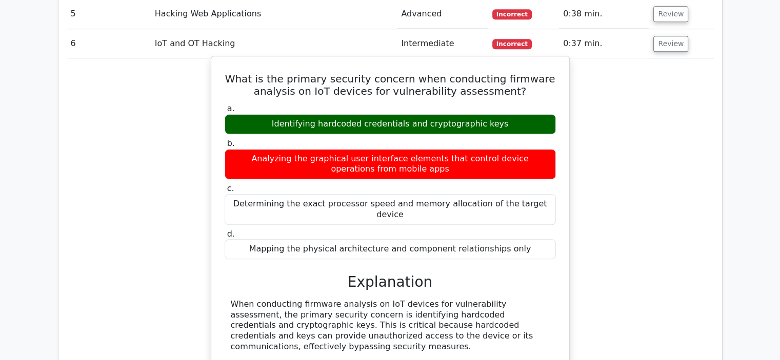
scroll to position [746, 0]
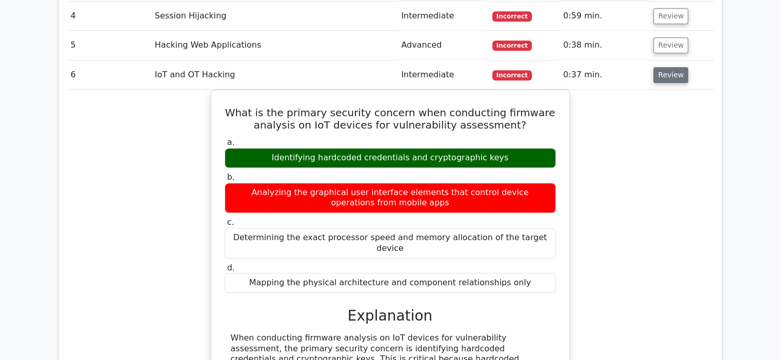
click at [661, 76] on button "Review" at bounding box center [670, 75] width 35 height 16
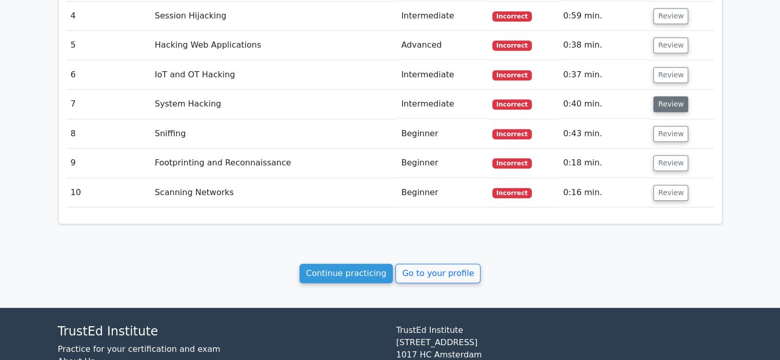
click at [666, 103] on button "Review" at bounding box center [670, 104] width 35 height 16
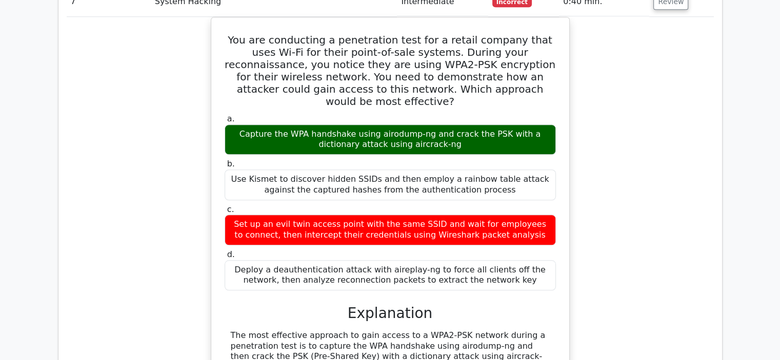
scroll to position [797, 0]
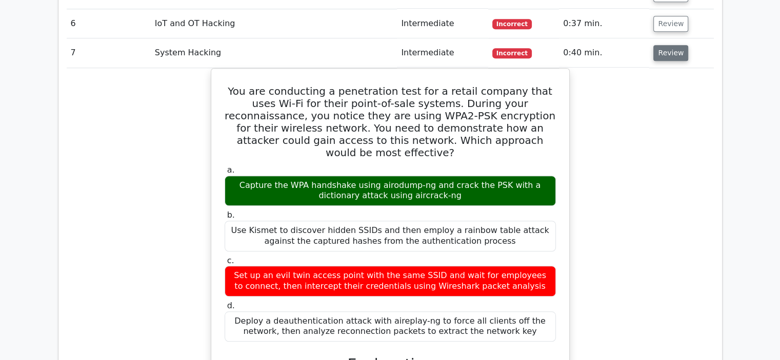
click at [665, 47] on button "Review" at bounding box center [670, 53] width 35 height 16
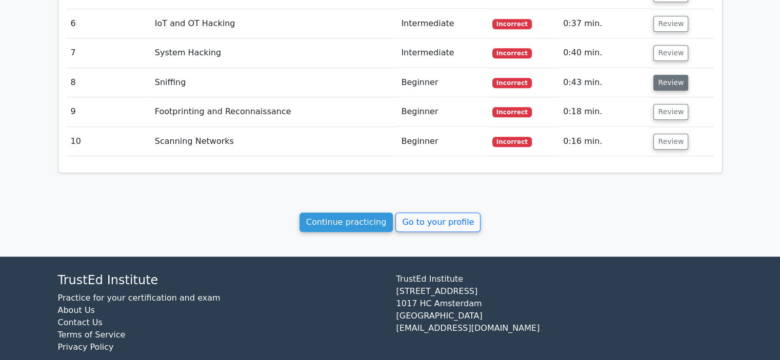
click at [675, 82] on button "Review" at bounding box center [670, 83] width 35 height 16
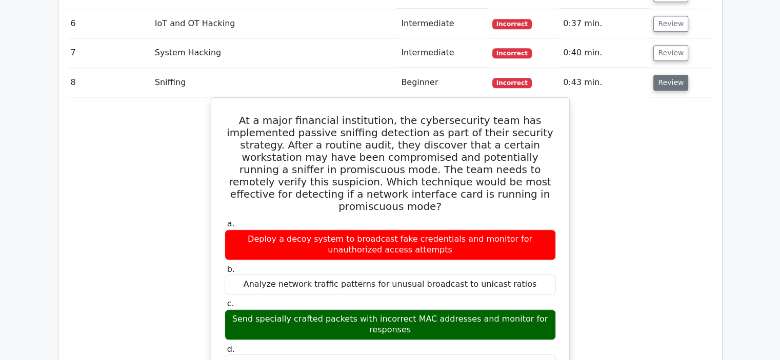
click at [661, 77] on button "Review" at bounding box center [670, 83] width 35 height 16
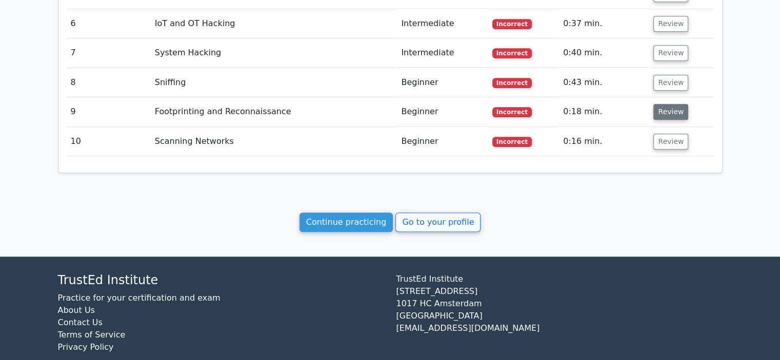
click at [665, 110] on button "Review" at bounding box center [670, 112] width 35 height 16
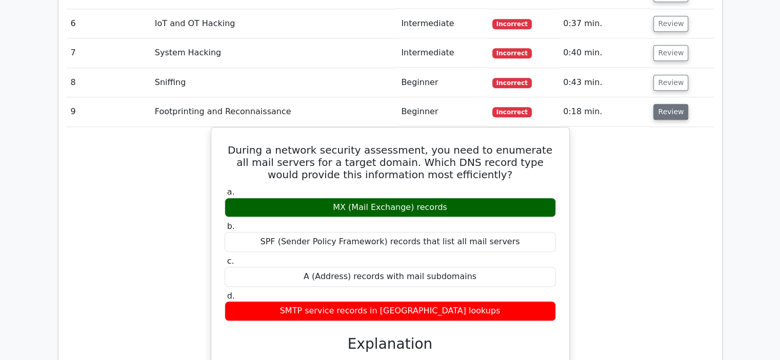
click at [662, 114] on button "Review" at bounding box center [670, 112] width 35 height 16
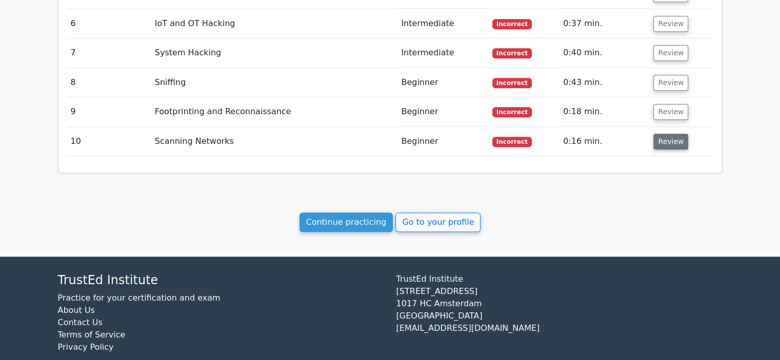
click at [663, 137] on button "Review" at bounding box center [670, 142] width 35 height 16
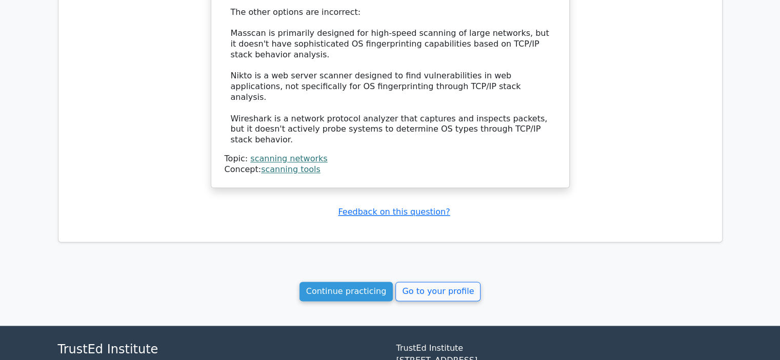
scroll to position [1321, 0]
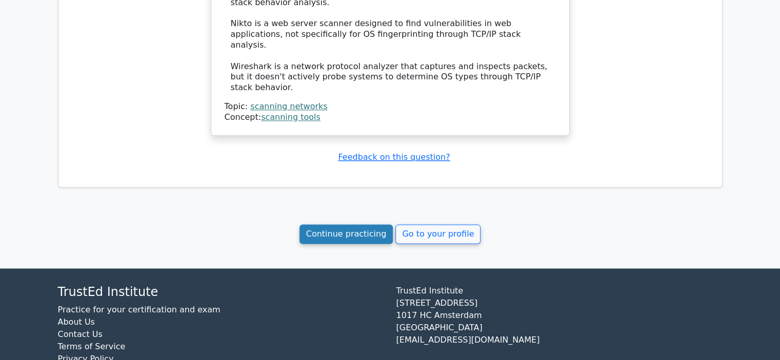
click at [344, 225] on link "Continue practicing" at bounding box center [346, 234] width 94 height 19
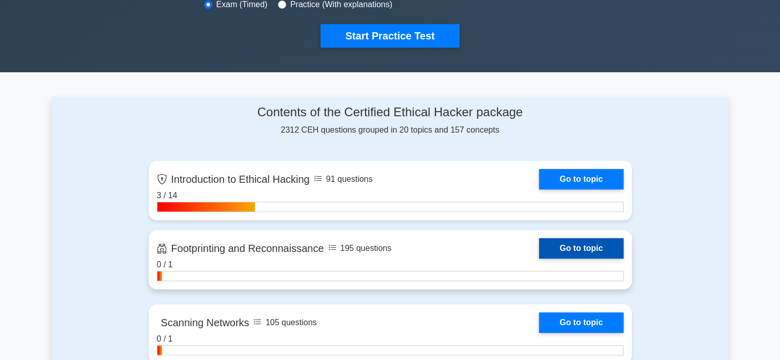
scroll to position [356, 0]
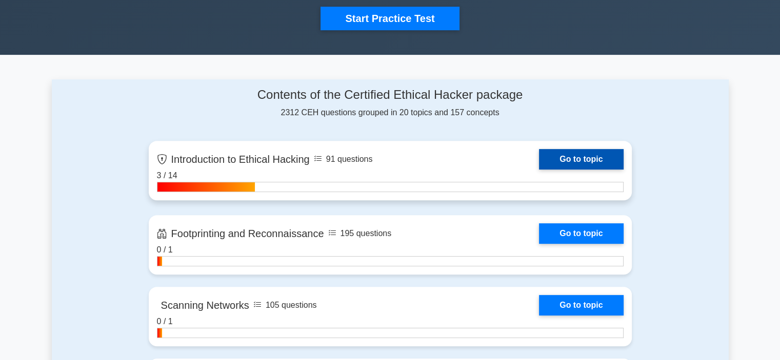
click at [569, 153] on link "Go to topic" at bounding box center [581, 159] width 84 height 21
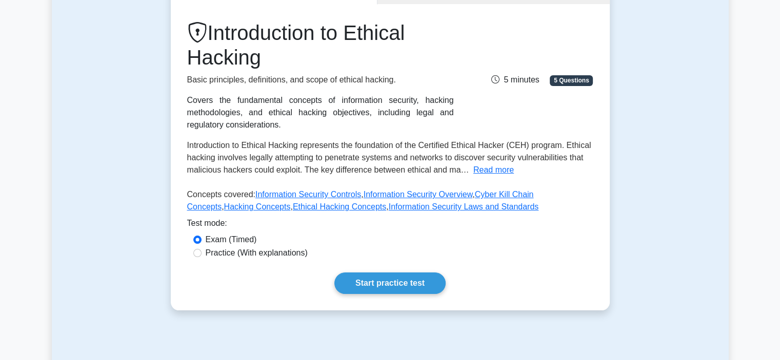
scroll to position [154, 0]
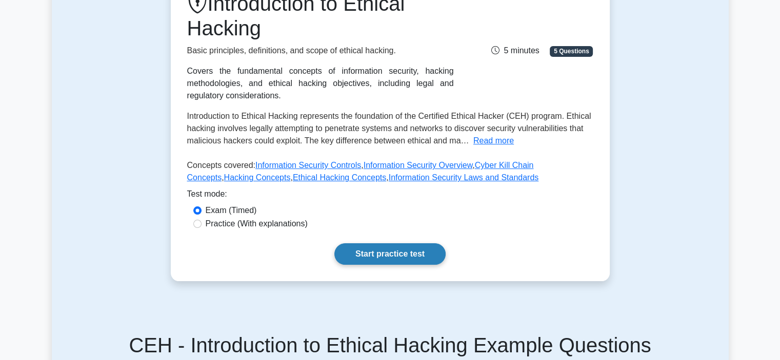
click at [386, 252] on link "Start practice test" at bounding box center [389, 255] width 111 height 22
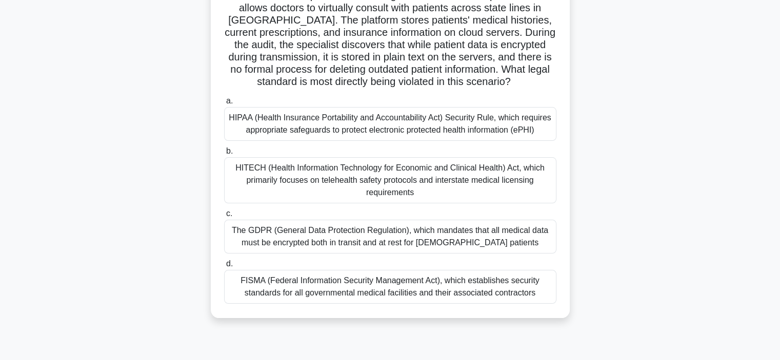
scroll to position [103, 0]
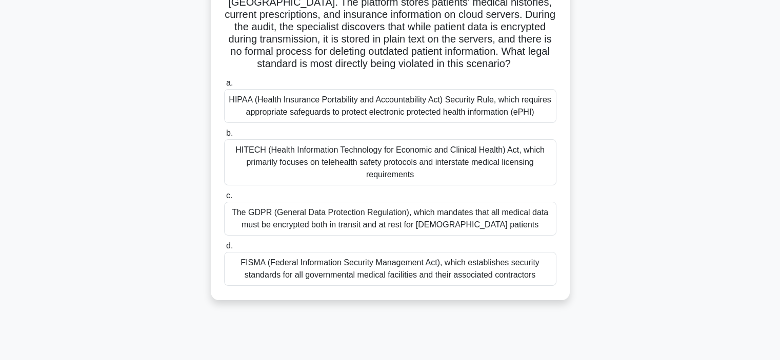
click at [353, 221] on div "The GDPR (General Data Protection Regulation), which mandates that all medical …" at bounding box center [390, 219] width 332 height 34
click at [224, 199] on input "c. The GDPR (General Data Protection Regulation), which mandates that all medic…" at bounding box center [224, 196] width 0 height 7
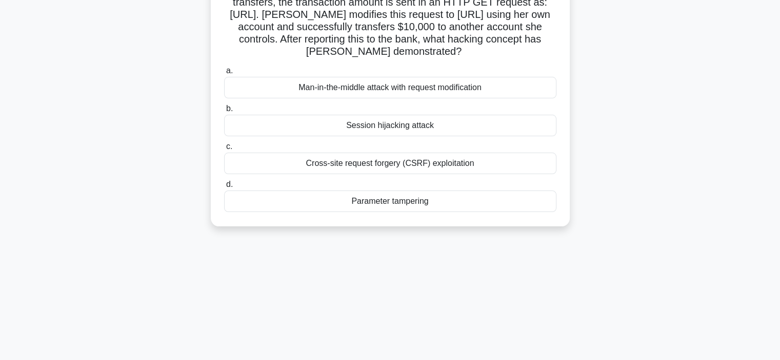
click at [379, 212] on div "Parameter tampering" at bounding box center [390, 202] width 332 height 22
click at [224, 188] on input "d. Parameter tampering" at bounding box center [224, 185] width 0 height 7
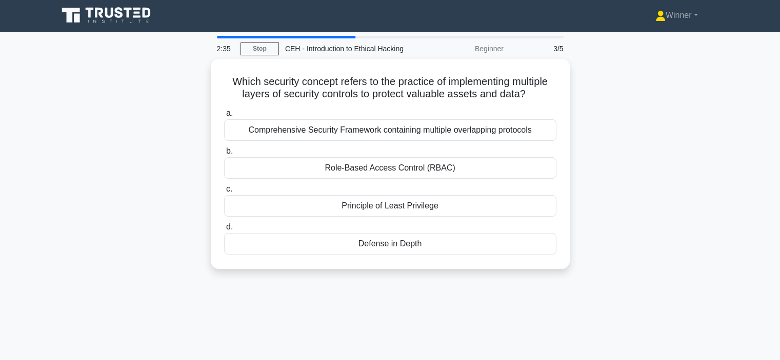
scroll to position [0, 0]
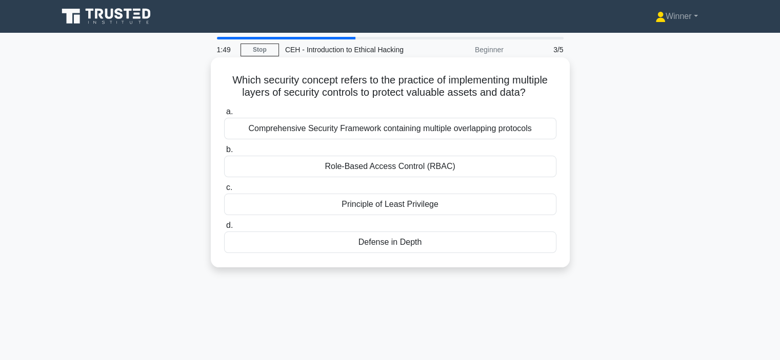
click at [346, 133] on div "Comprehensive Security Framework containing multiple overlapping protocols" at bounding box center [390, 129] width 332 height 22
click at [224, 115] on input "a. Comprehensive Security Framework containing multiple overlapping protocols" at bounding box center [224, 112] width 0 height 7
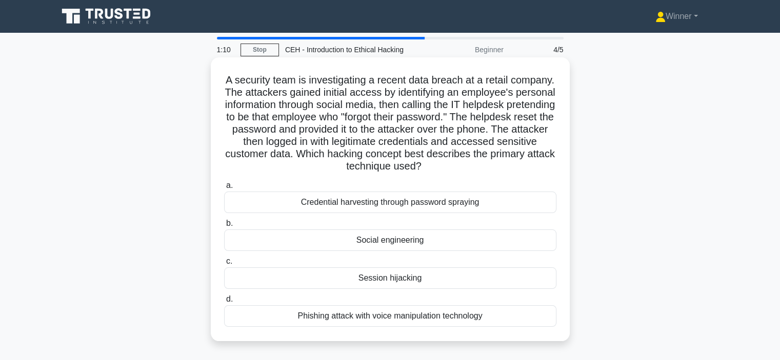
scroll to position [51, 0]
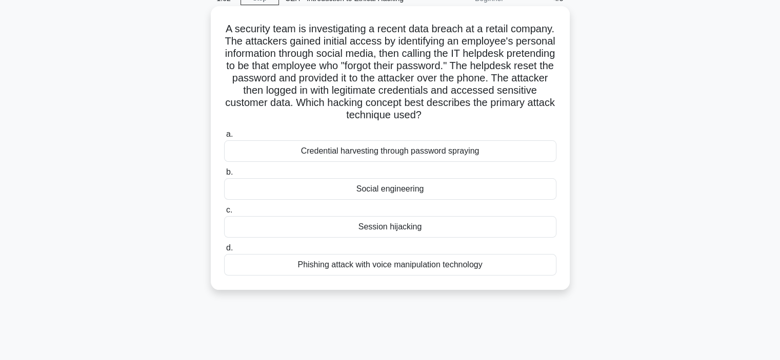
click at [381, 264] on div "Phishing attack with voice manipulation technology" at bounding box center [390, 265] width 332 height 22
click at [224, 252] on input "d. Phishing attack with voice manipulation technology" at bounding box center [224, 248] width 0 height 7
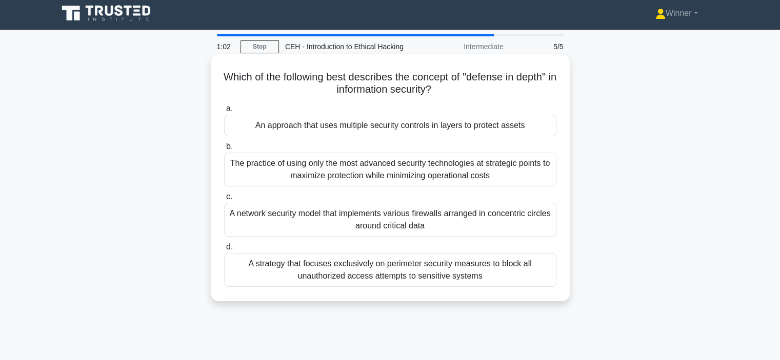
scroll to position [0, 0]
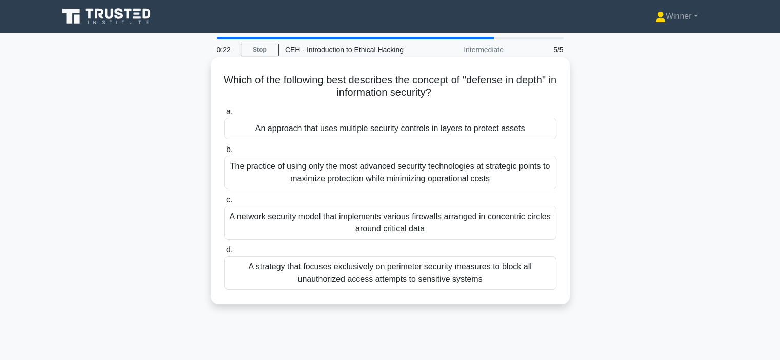
click at [383, 171] on div "The practice of using only the most advanced security technologies at strategic…" at bounding box center [390, 173] width 332 height 34
click at [224, 153] on input "b. The practice of using only the most advanced security technologies at strate…" at bounding box center [224, 150] width 0 height 7
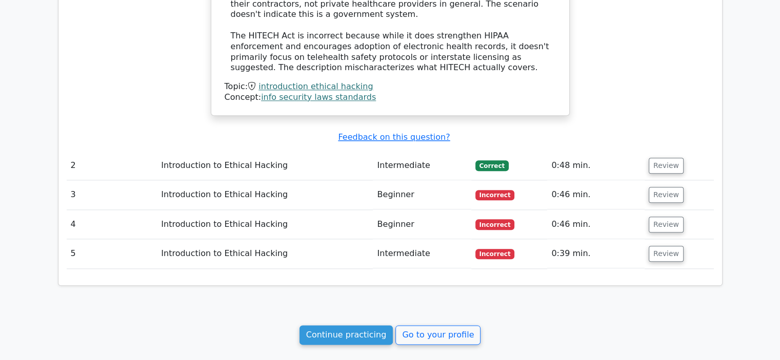
scroll to position [1067, 0]
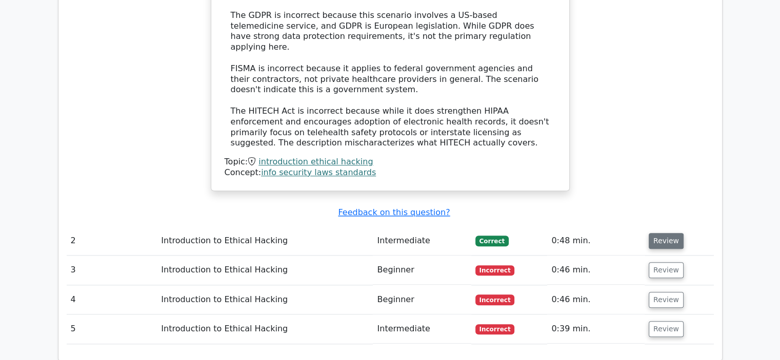
click at [668, 233] on button "Review" at bounding box center [666, 241] width 35 height 16
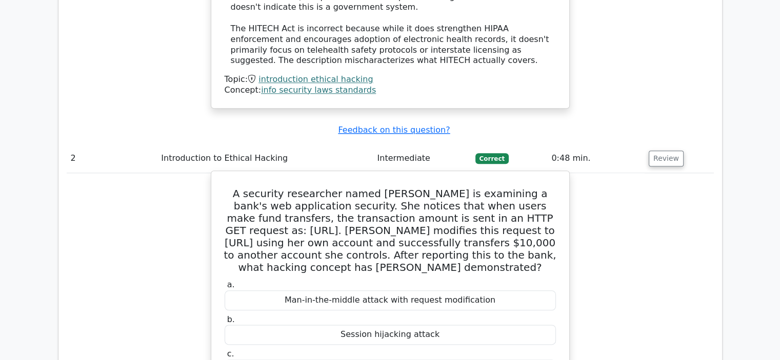
scroll to position [1089, 0]
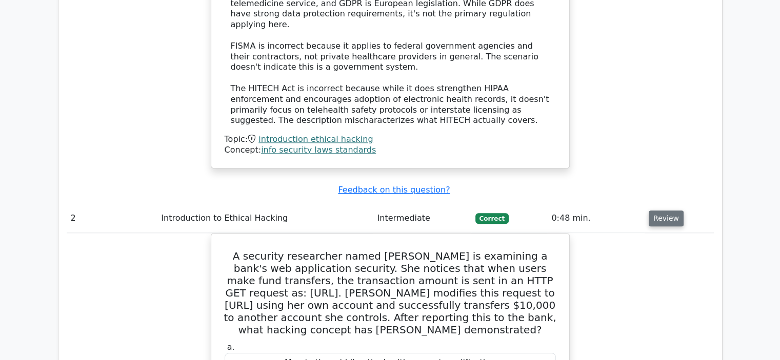
click at [666, 211] on button "Review" at bounding box center [666, 219] width 35 height 16
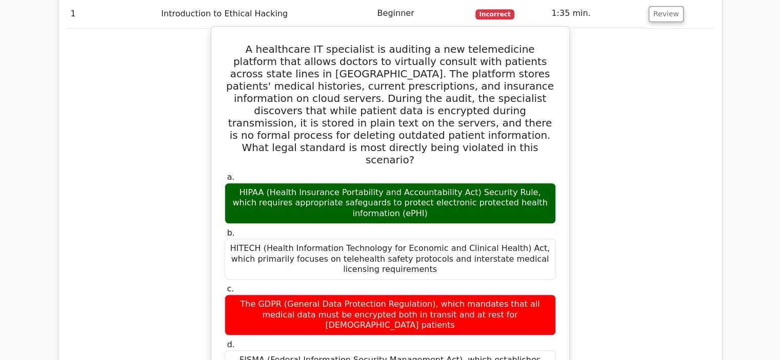
scroll to position [423, 0]
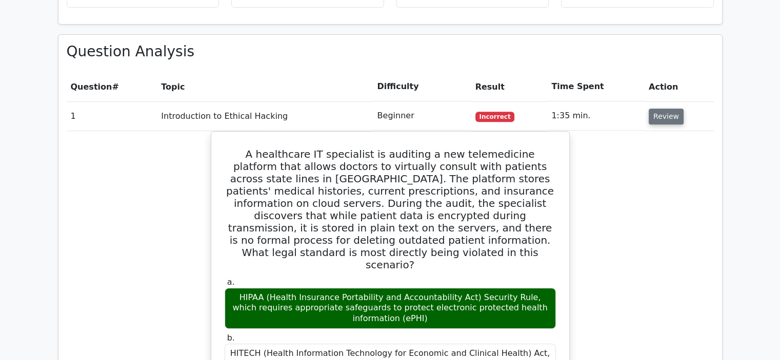
click at [662, 111] on button "Review" at bounding box center [666, 117] width 35 height 16
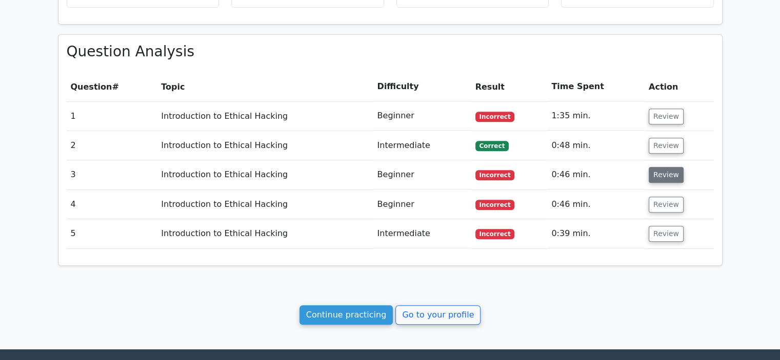
click at [662, 170] on button "Review" at bounding box center [666, 175] width 35 height 16
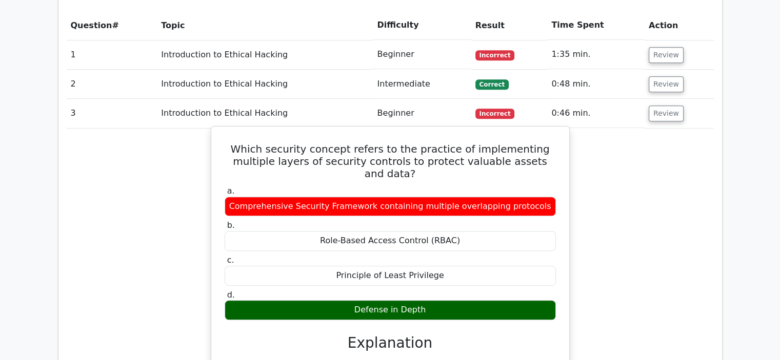
scroll to position [474, 0]
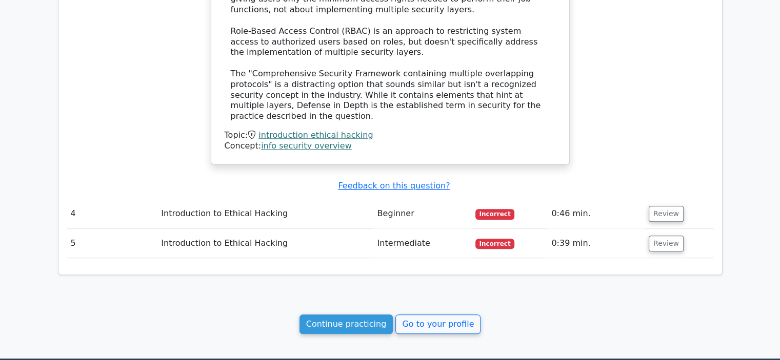
scroll to position [935, 0]
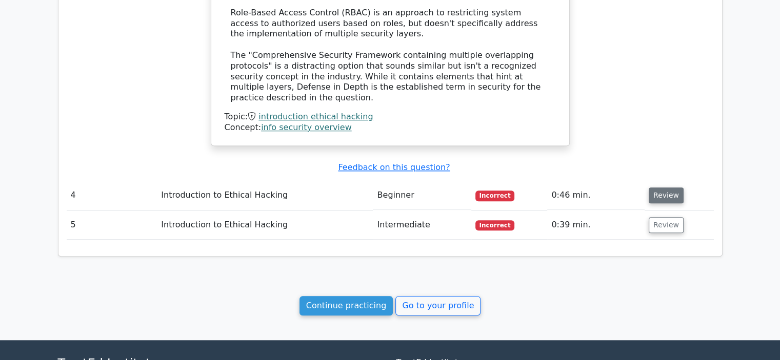
click at [652, 188] on button "Review" at bounding box center [666, 196] width 35 height 16
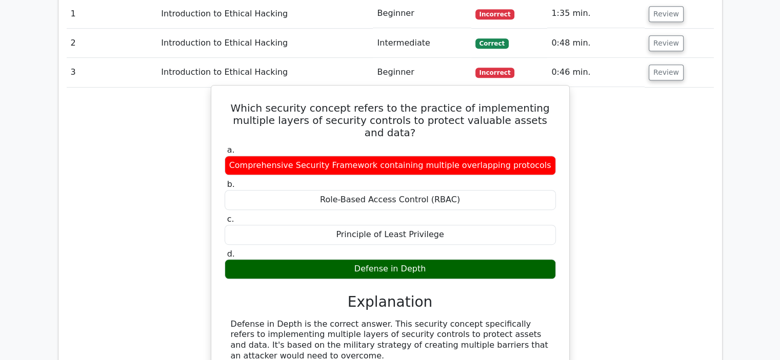
scroll to position [423, 0]
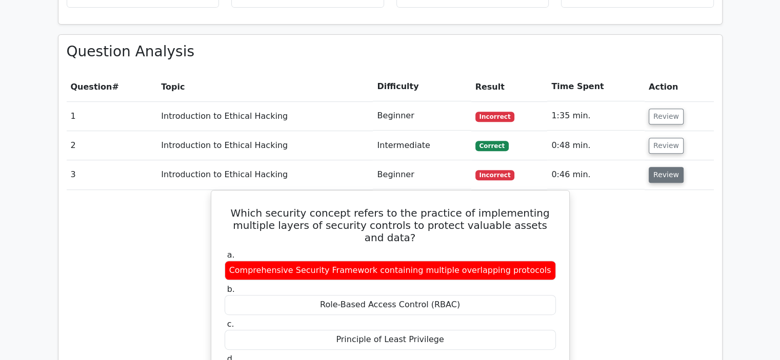
click at [656, 176] on button "Review" at bounding box center [666, 175] width 35 height 16
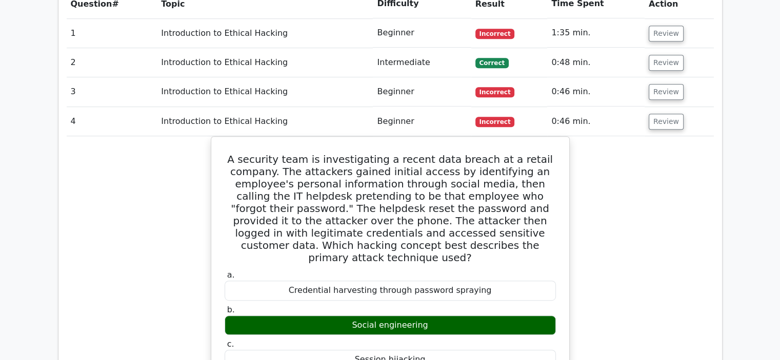
scroll to position [474, 0]
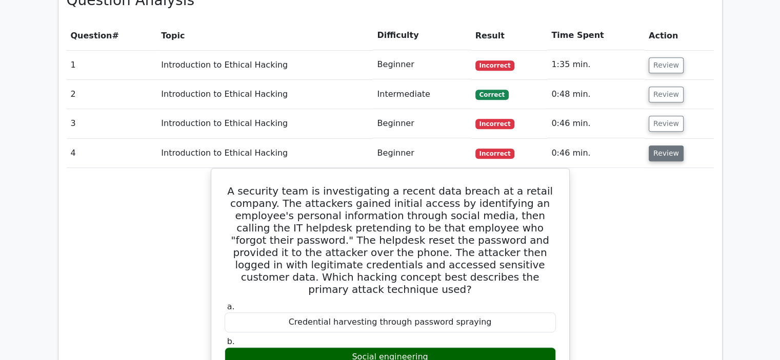
click at [658, 151] on button "Review" at bounding box center [666, 154] width 35 height 16
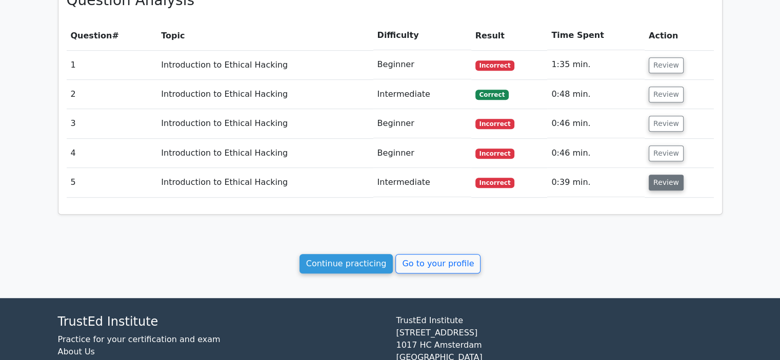
click at [655, 180] on button "Review" at bounding box center [666, 183] width 35 height 16
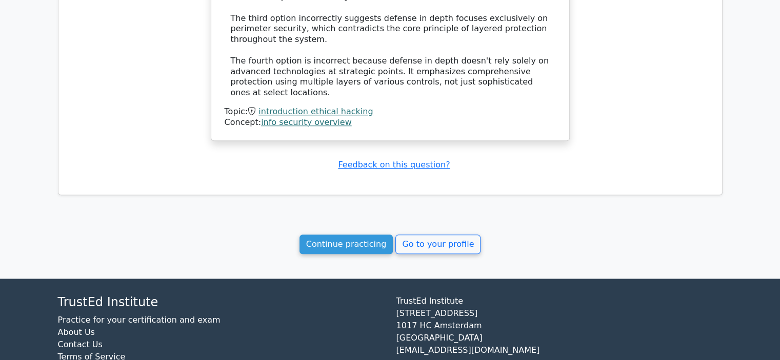
scroll to position [1061, 0]
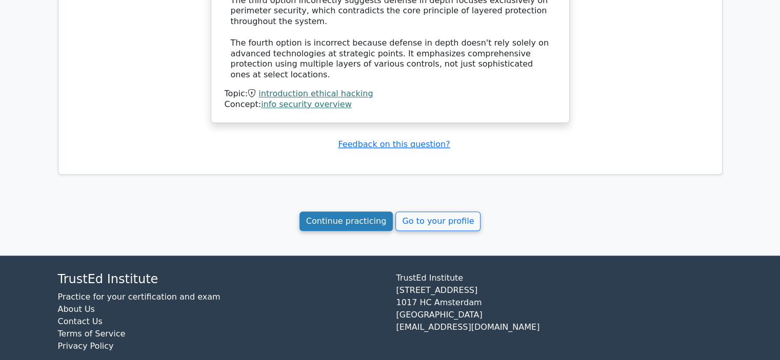
click at [340, 212] on link "Continue practicing" at bounding box center [346, 221] width 94 height 19
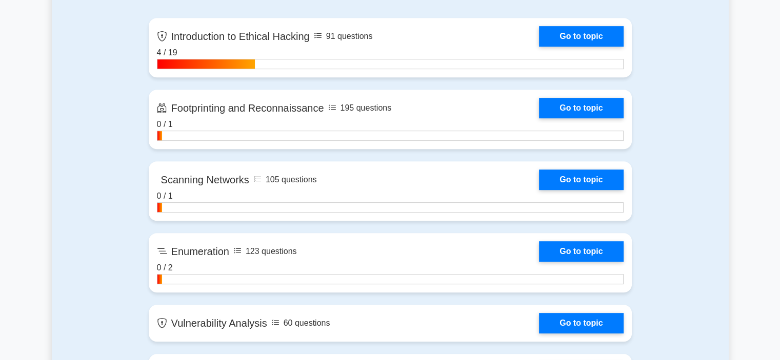
scroll to position [499, 0]
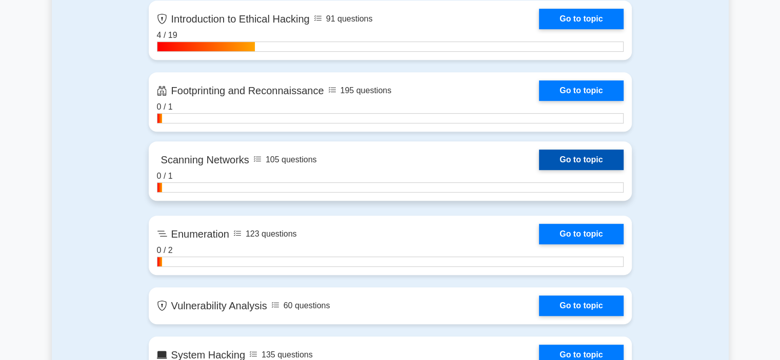
click at [569, 158] on link "Go to topic" at bounding box center [581, 160] width 84 height 21
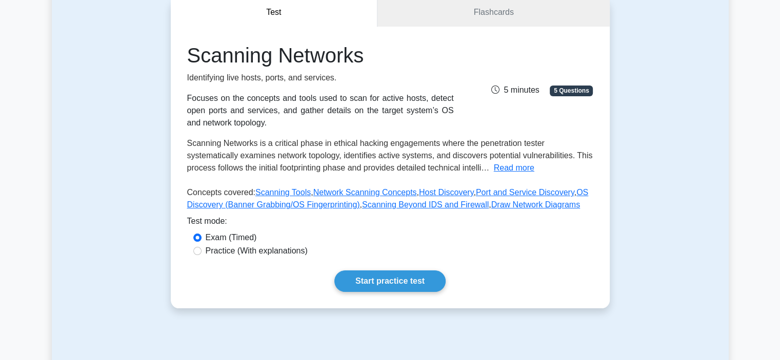
scroll to position [103, 0]
click at [375, 276] on link "Start practice test" at bounding box center [389, 281] width 111 height 22
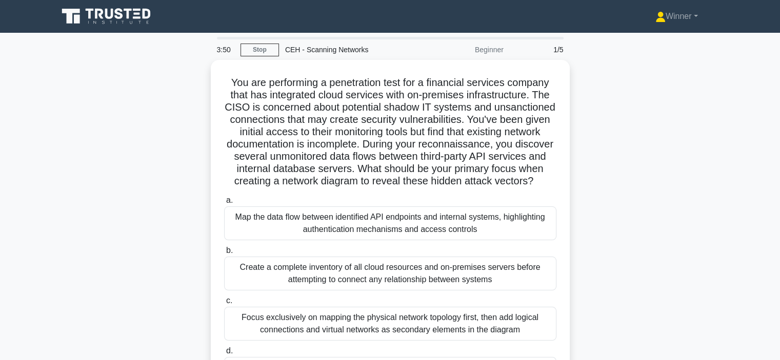
click at [723, 69] on div "You are performing a penetration test for a financial services company that has…" at bounding box center [390, 239] width 677 height 358
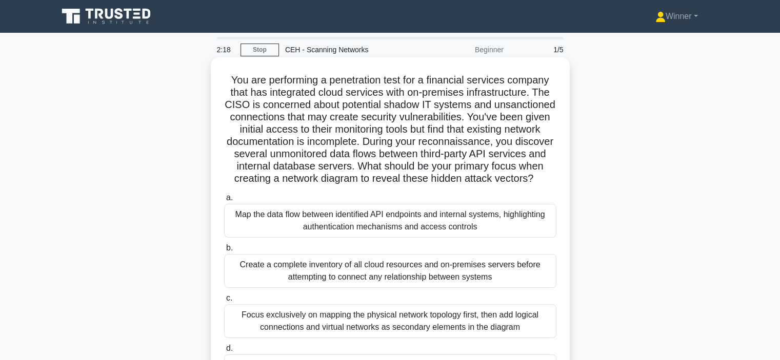
click at [363, 281] on div "Create a complete inventory of all cloud resources and on-premises servers befo…" at bounding box center [390, 271] width 332 height 34
click at [224, 252] on input "b. Create a complete inventory of all cloud resources and on-premises servers b…" at bounding box center [224, 248] width 0 height 7
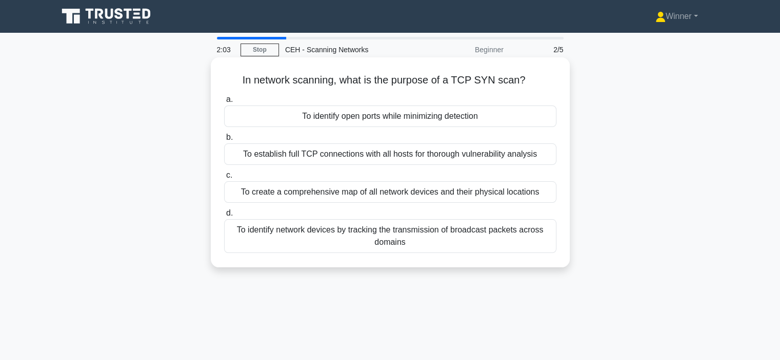
click at [364, 157] on div "To establish full TCP connections with all hosts for thorough vulnerability ana…" at bounding box center [390, 155] width 332 height 22
click at [224, 141] on input "b. To establish full TCP connections with all hosts for thorough vulnerability …" at bounding box center [224, 137] width 0 height 7
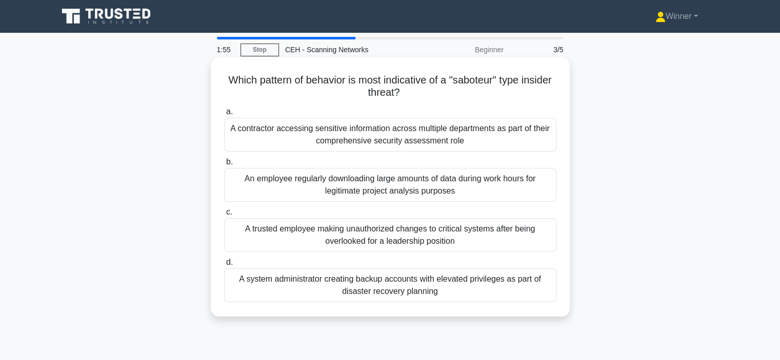
click at [365, 141] on div "A contractor accessing sensitive information across multiple departments as par…" at bounding box center [390, 135] width 332 height 34
click at [224, 115] on input "a. A contractor accessing sensitive information across multiple departments as …" at bounding box center [224, 112] width 0 height 7
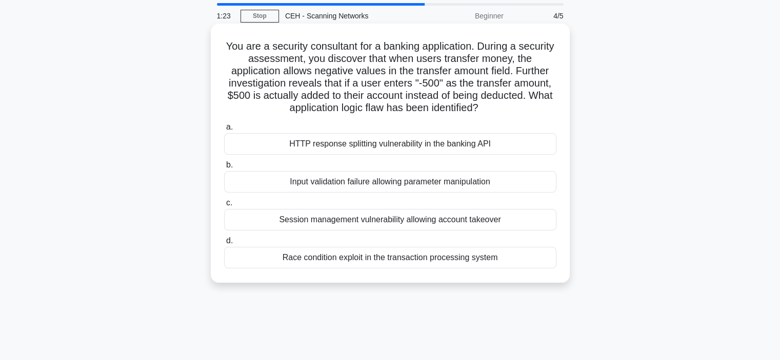
scroll to position [51, 0]
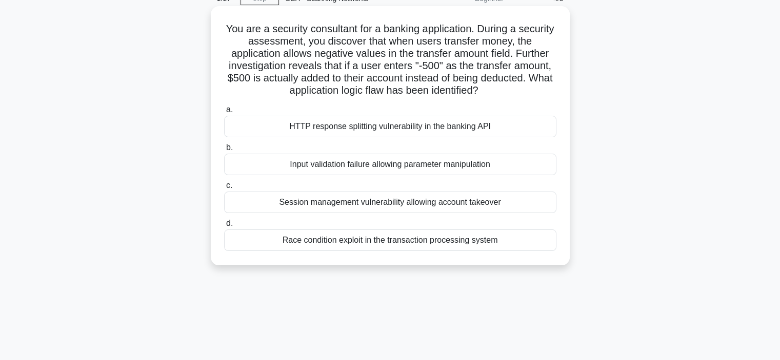
click at [351, 129] on div "HTTP response splitting vulnerability in the banking API" at bounding box center [390, 127] width 332 height 22
click at [224, 113] on input "a. HTTP response splitting vulnerability in the banking API" at bounding box center [224, 110] width 0 height 7
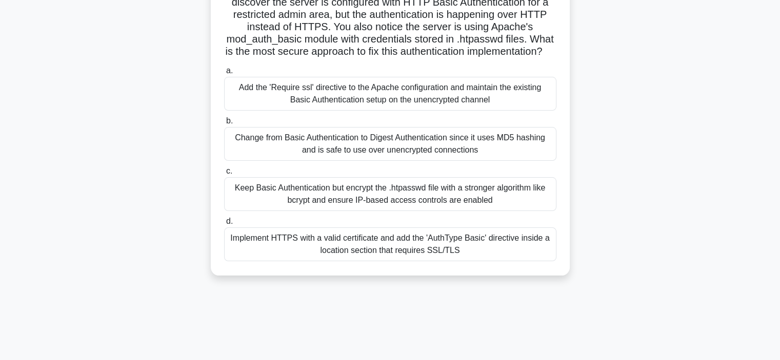
scroll to position [154, 0]
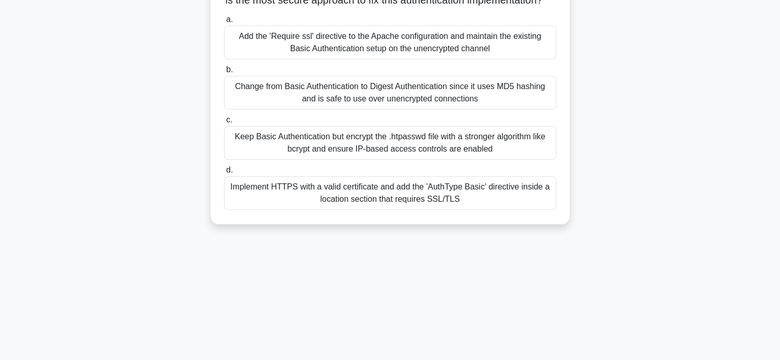
click at [355, 104] on div "Change from Basic Authentication to Digest Authentication since it uses MD5 has…" at bounding box center [390, 93] width 332 height 34
click at [224, 73] on input "b. Change from Basic Authentication to Digest Authentication since it uses MD5 …" at bounding box center [224, 70] width 0 height 7
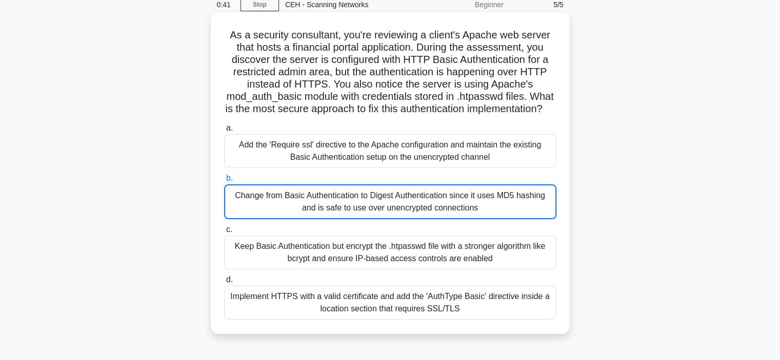
scroll to position [0, 0]
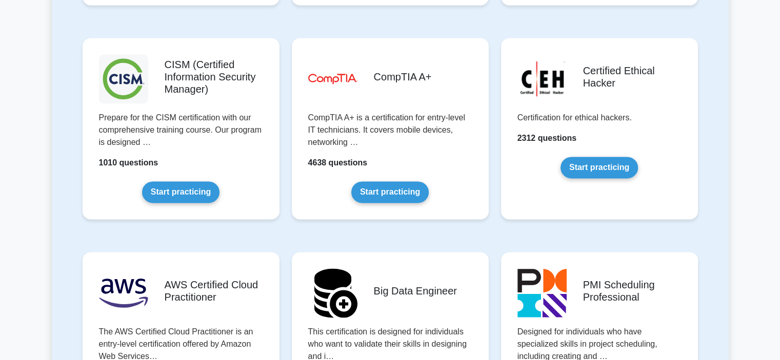
scroll to position [1384, 0]
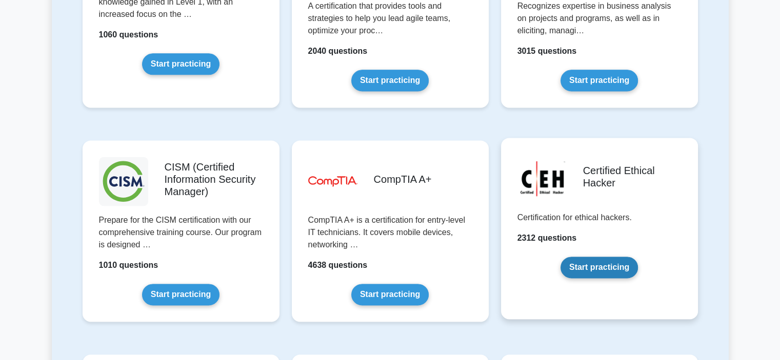
click at [594, 264] on link "Start practicing" at bounding box center [598, 268] width 77 height 22
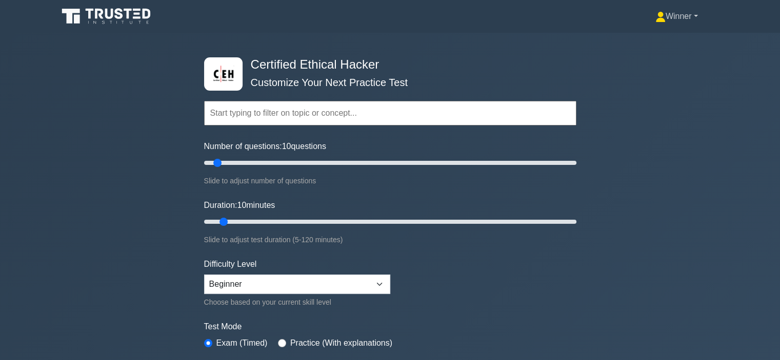
click at [694, 17] on link "Winner" at bounding box center [677, 16] width 92 height 21
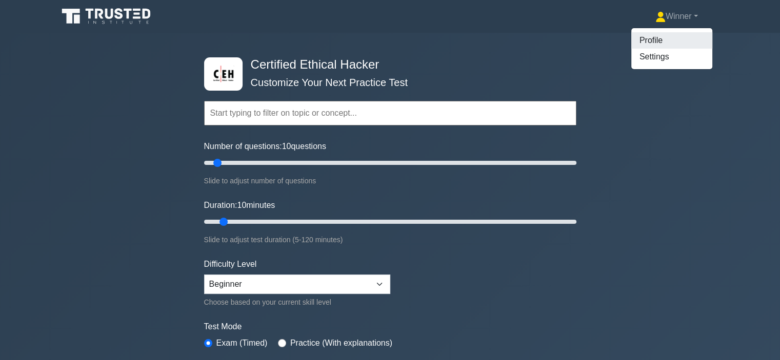
click at [645, 38] on link "Profile" at bounding box center [671, 40] width 81 height 16
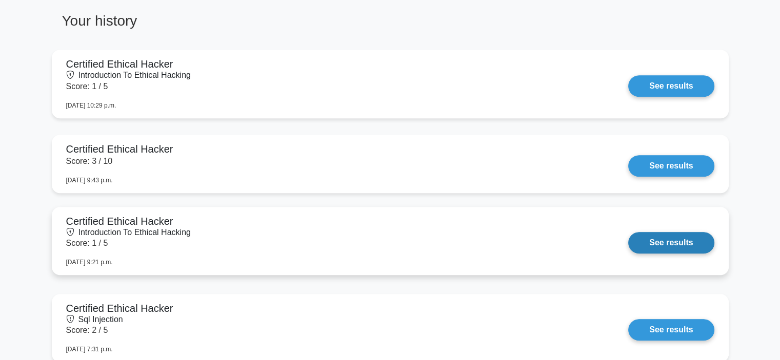
scroll to position [513, 0]
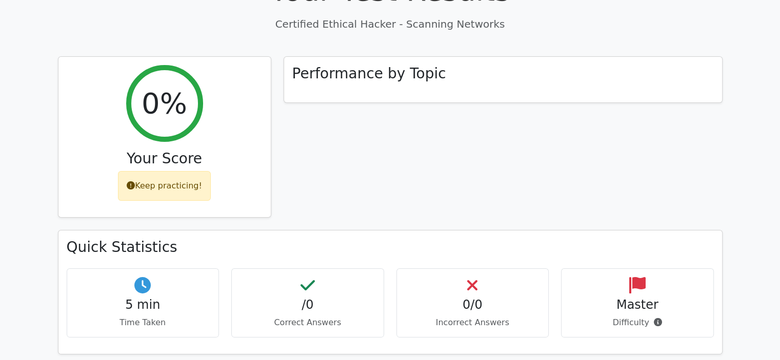
scroll to position [128, 0]
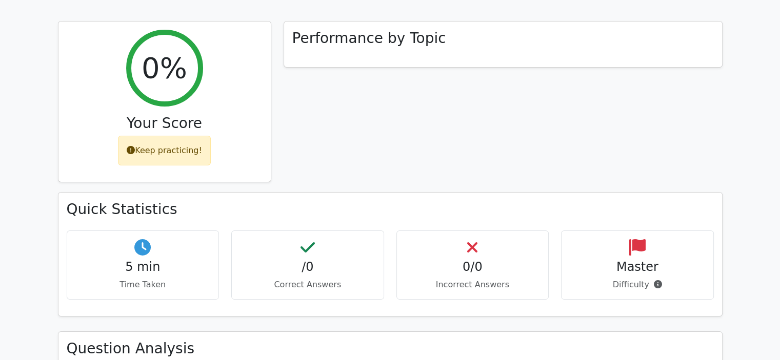
click at [322, 247] on div "/0 Correct Answers" at bounding box center [307, 265] width 153 height 69
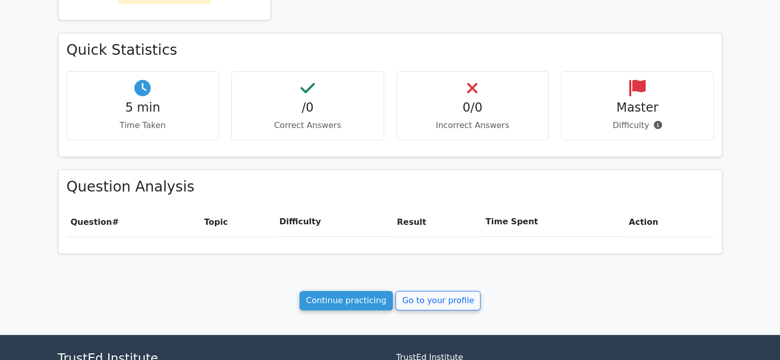
scroll to position [333, 0]
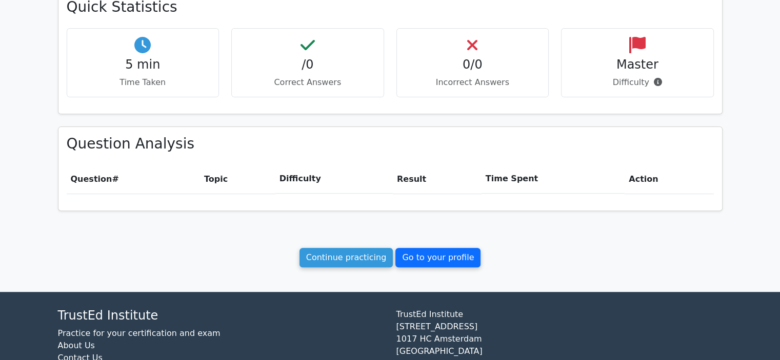
click at [433, 256] on link "Go to your profile" at bounding box center [437, 257] width 85 height 19
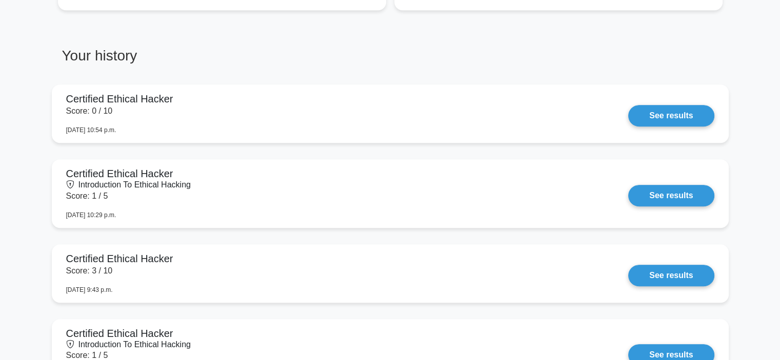
scroll to position [564, 0]
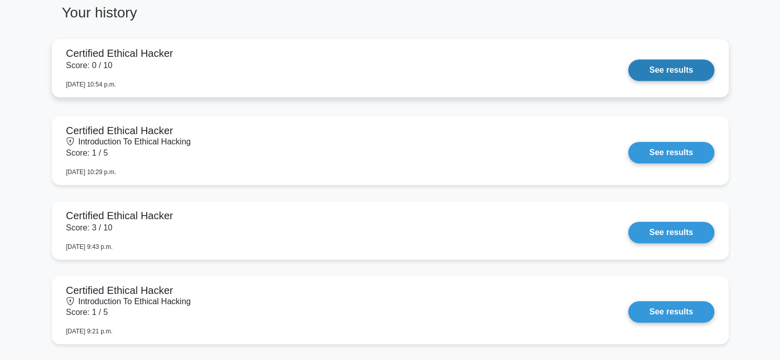
click at [628, 59] on link "See results" at bounding box center [671, 70] width 86 height 22
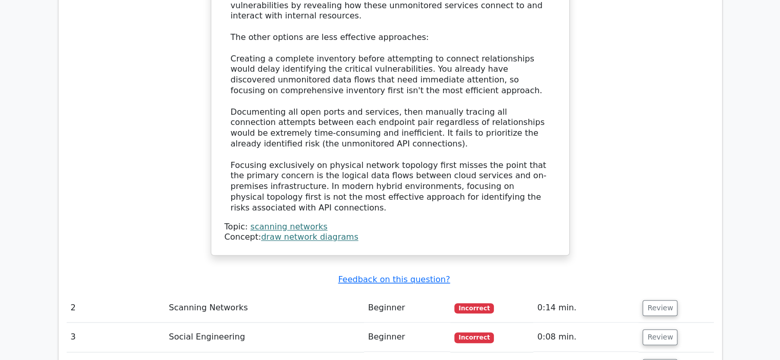
scroll to position [1087, 0]
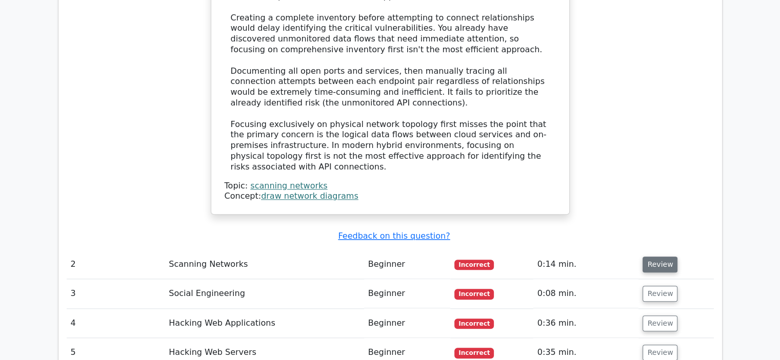
click at [647, 257] on button "Review" at bounding box center [659, 265] width 35 height 16
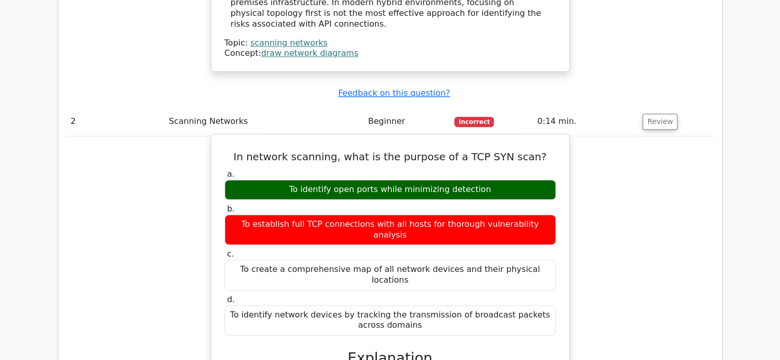
scroll to position [1190, 0]
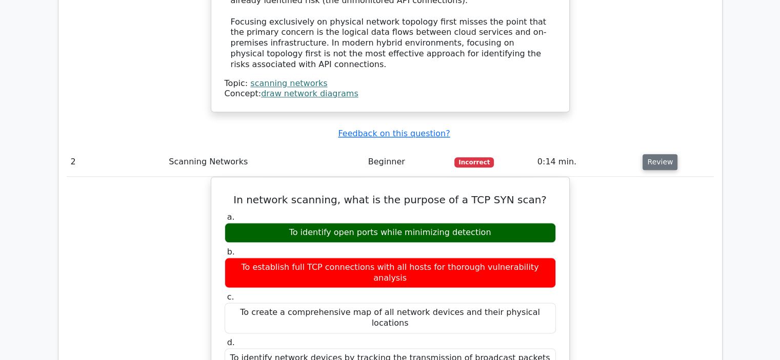
click at [656, 154] on button "Review" at bounding box center [659, 162] width 35 height 16
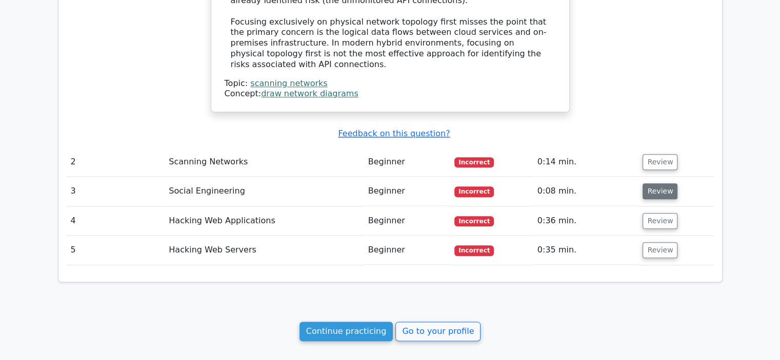
click at [654, 184] on button "Review" at bounding box center [659, 192] width 35 height 16
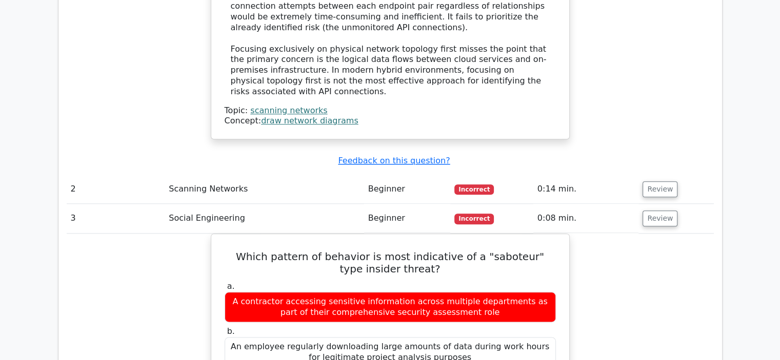
scroll to position [1138, 0]
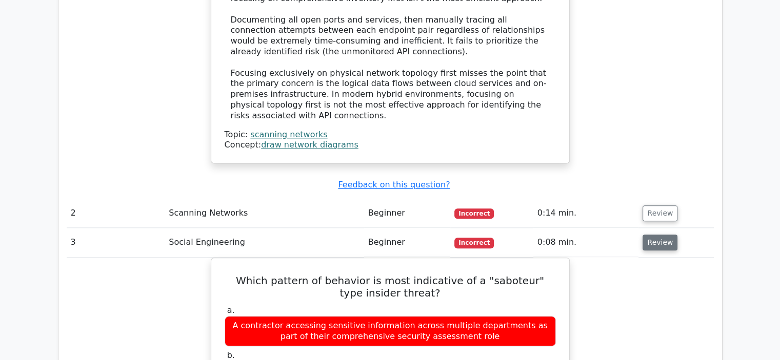
click at [650, 235] on button "Review" at bounding box center [659, 243] width 35 height 16
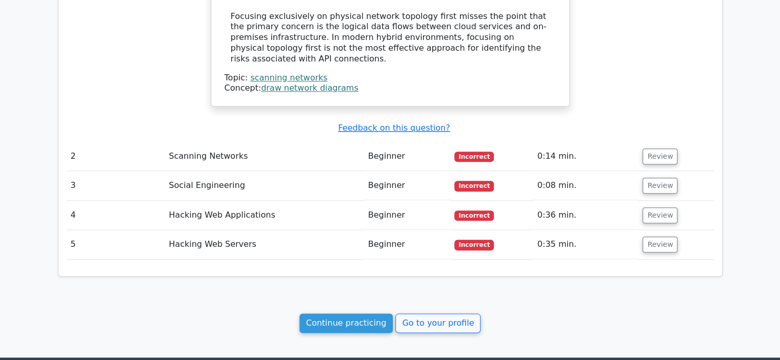
scroll to position [1241, 0]
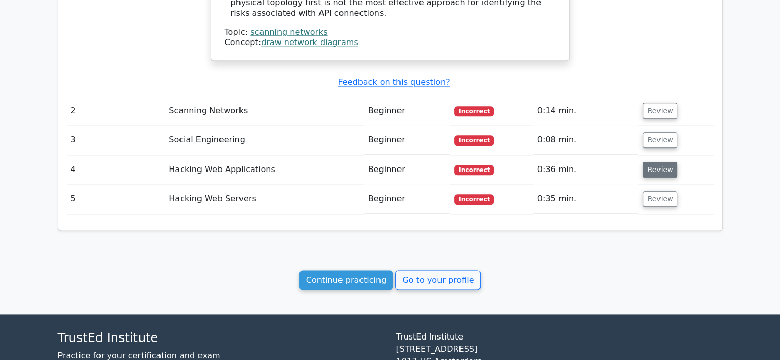
click at [652, 162] on button "Review" at bounding box center [659, 170] width 35 height 16
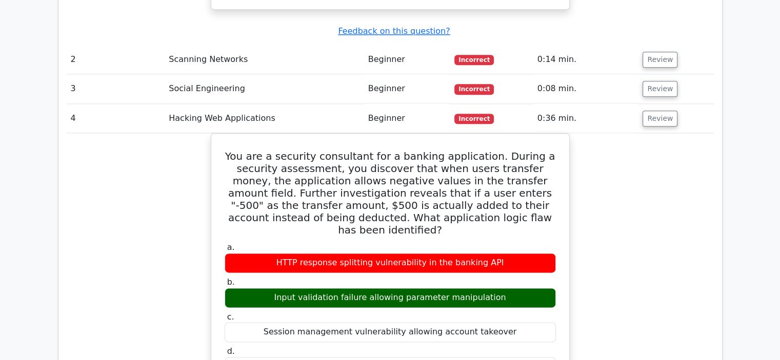
scroll to position [1292, 0]
click at [654, 111] on button "Review" at bounding box center [659, 119] width 35 height 16
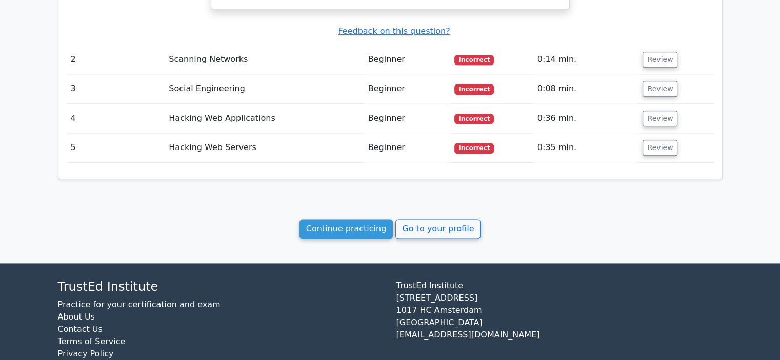
scroll to position [1266, 0]
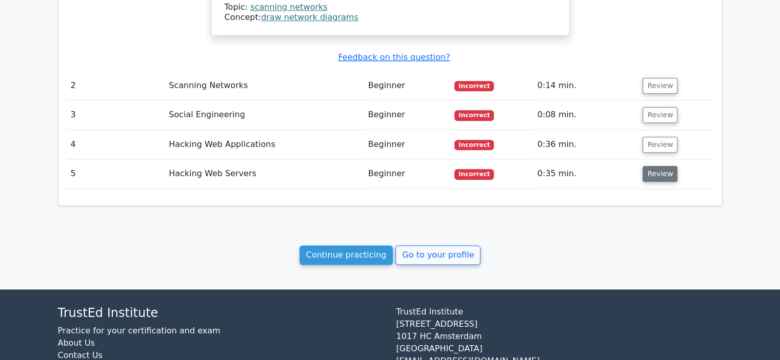
click at [657, 166] on button "Review" at bounding box center [659, 174] width 35 height 16
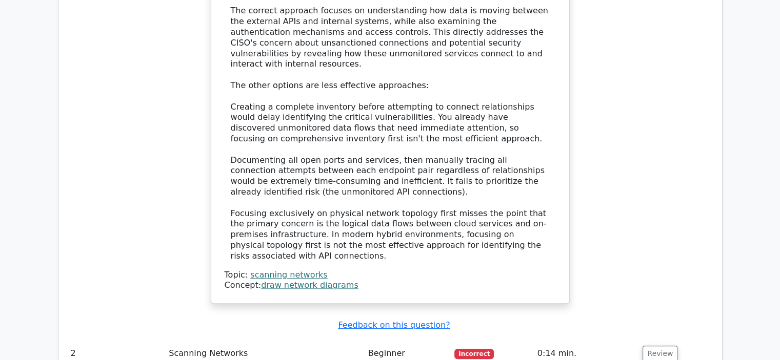
scroll to position [958, 0]
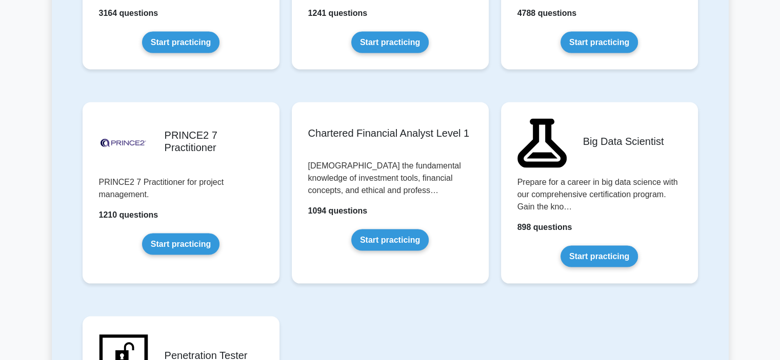
scroll to position [2080, 0]
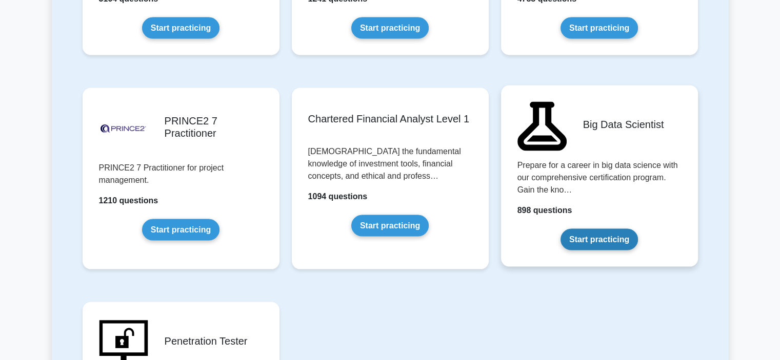
click at [586, 233] on link "Start practicing" at bounding box center [598, 240] width 77 height 22
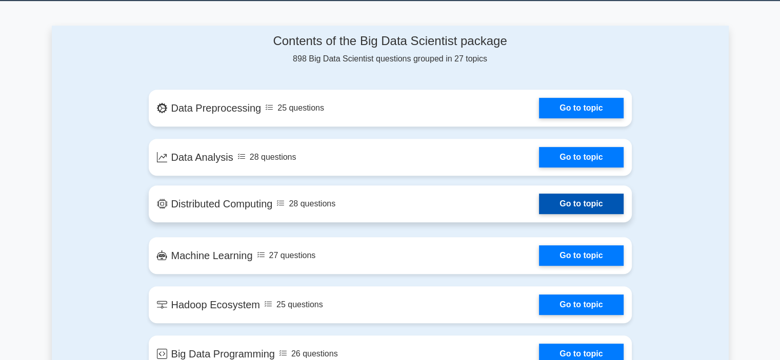
scroll to position [308, 0]
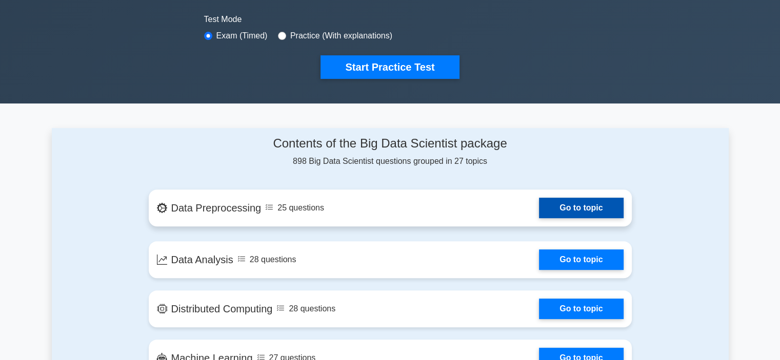
click at [539, 206] on link "Go to topic" at bounding box center [581, 208] width 84 height 21
